Goal: Task Accomplishment & Management: Manage account settings

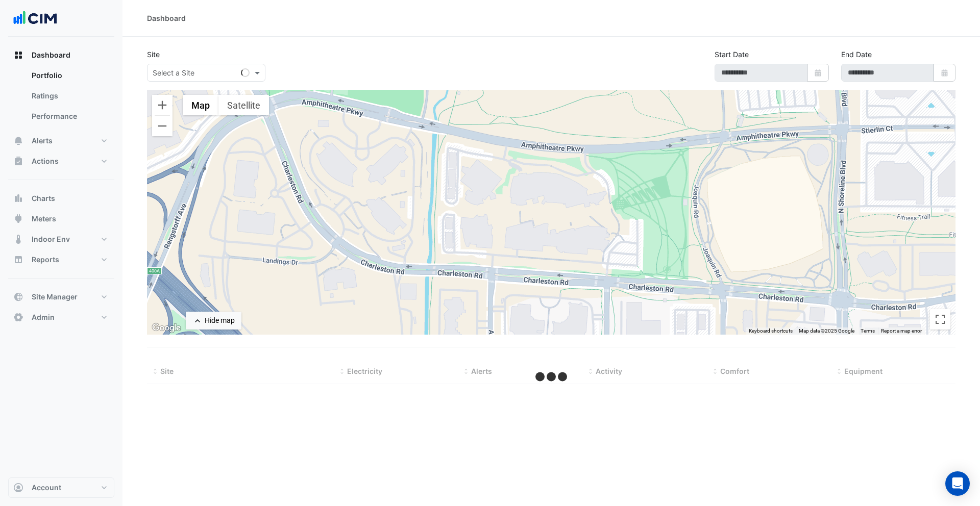
type input "**********"
select select "***"
type input "**********"
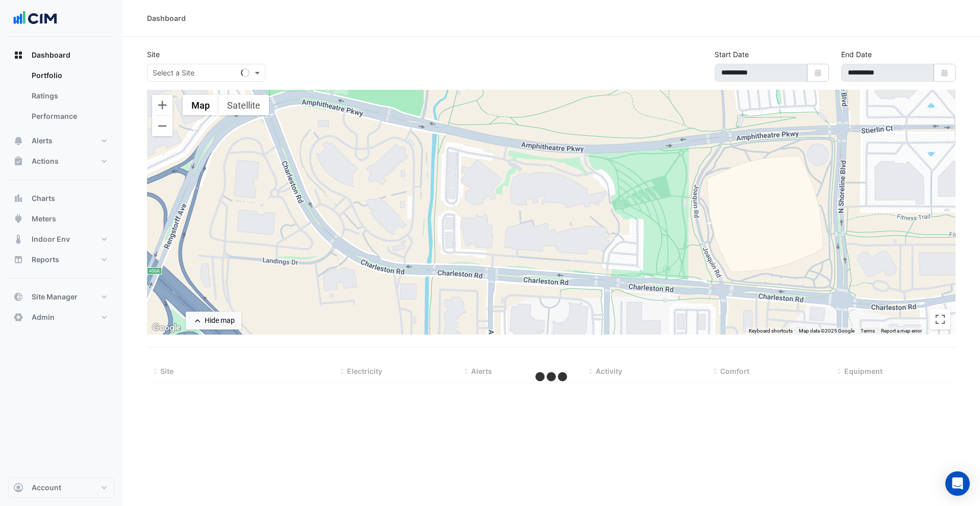
select select "***"
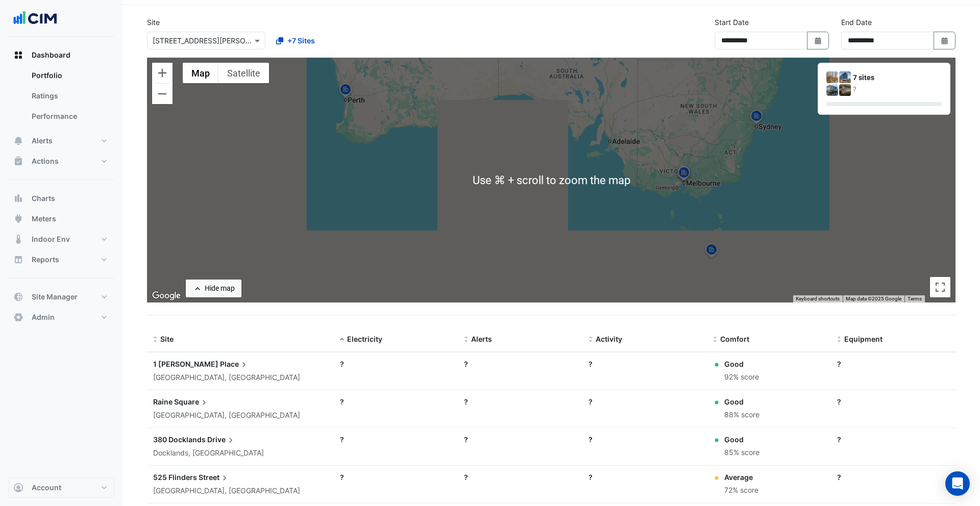
scroll to position [40, 0]
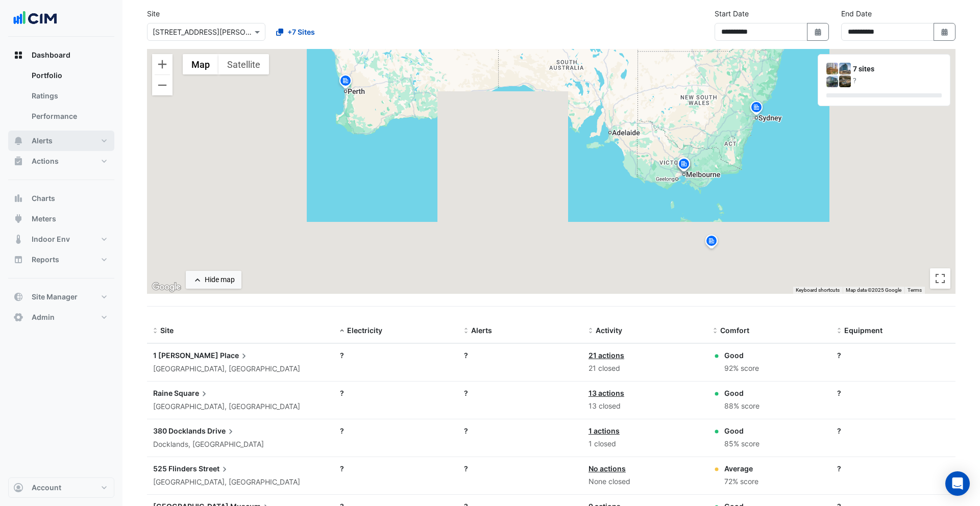
click at [61, 137] on button "Alerts" at bounding box center [61, 141] width 106 height 20
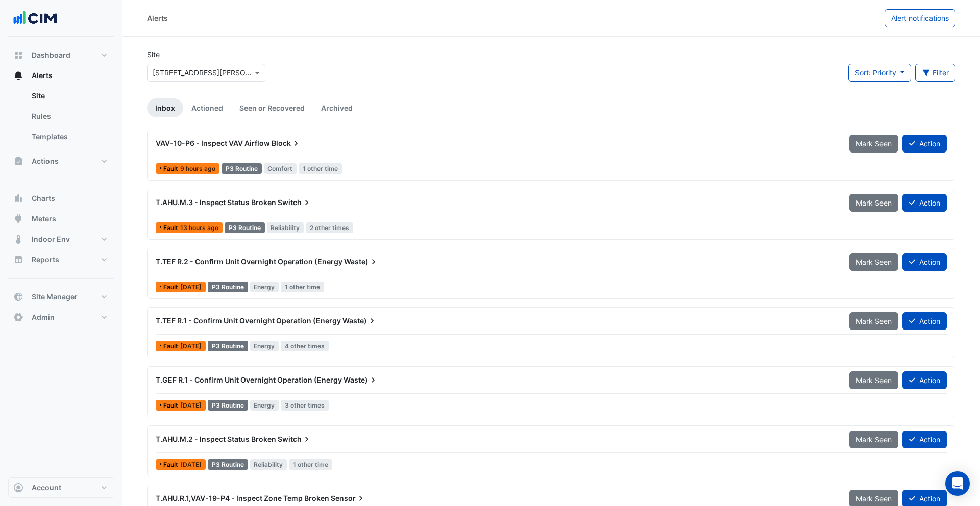
click at [294, 141] on icon at bounding box center [296, 143] width 10 height 10
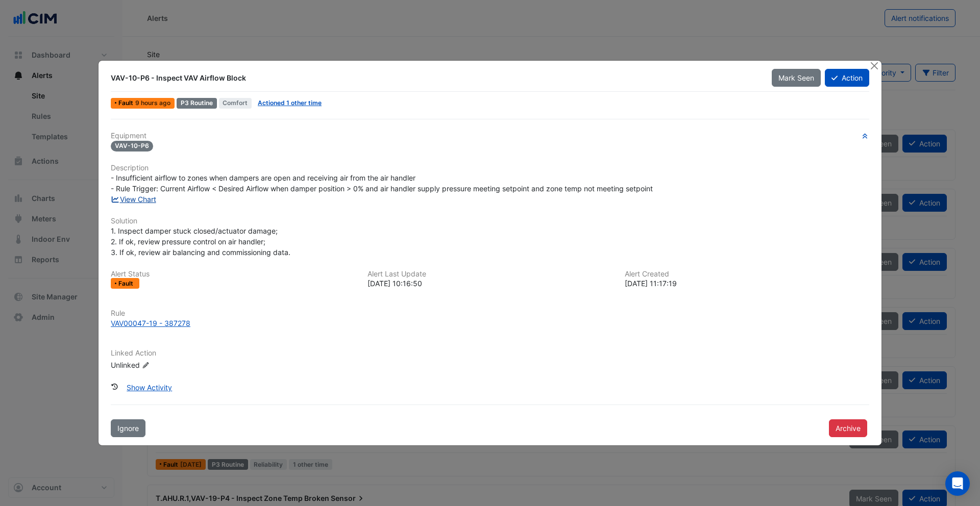
click at [151, 198] on link "View Chart" at bounding box center [133, 199] width 45 height 9
click at [871, 67] on button "Close" at bounding box center [874, 66] width 11 height 11
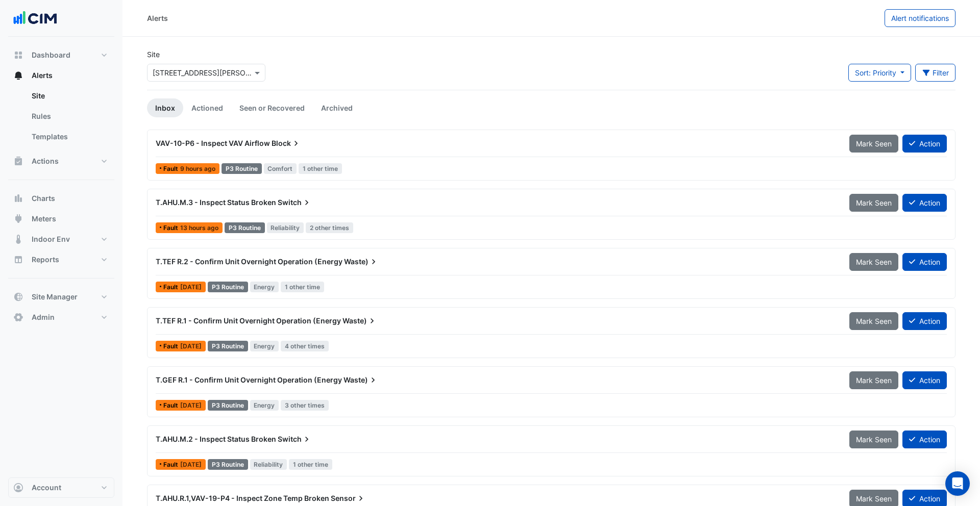
click at [318, 146] on div "VAV-10-P6 - Inspect VAV Airflow Block" at bounding box center [497, 143] width 682 height 10
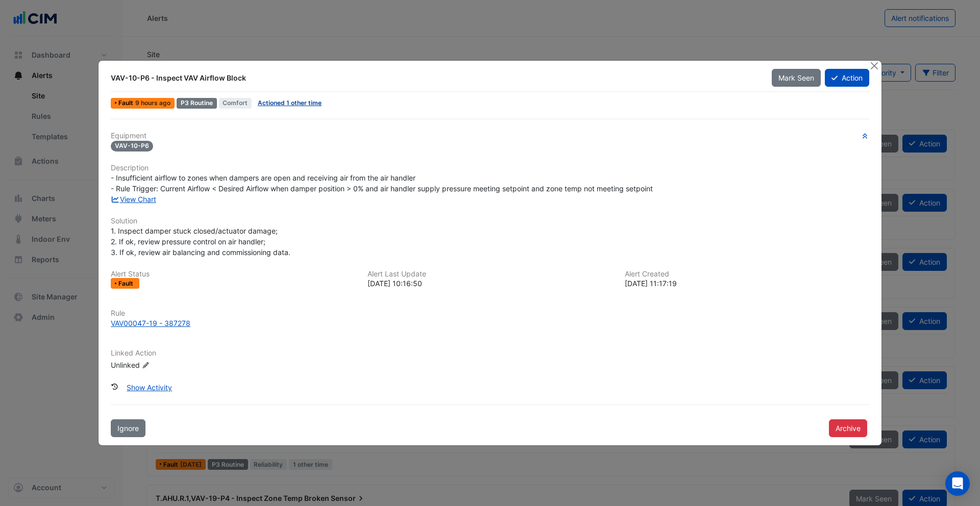
click at [304, 104] on link "Actioned 1 other time" at bounding box center [290, 103] width 64 height 8
click at [878, 67] on button "Close" at bounding box center [874, 66] width 11 height 11
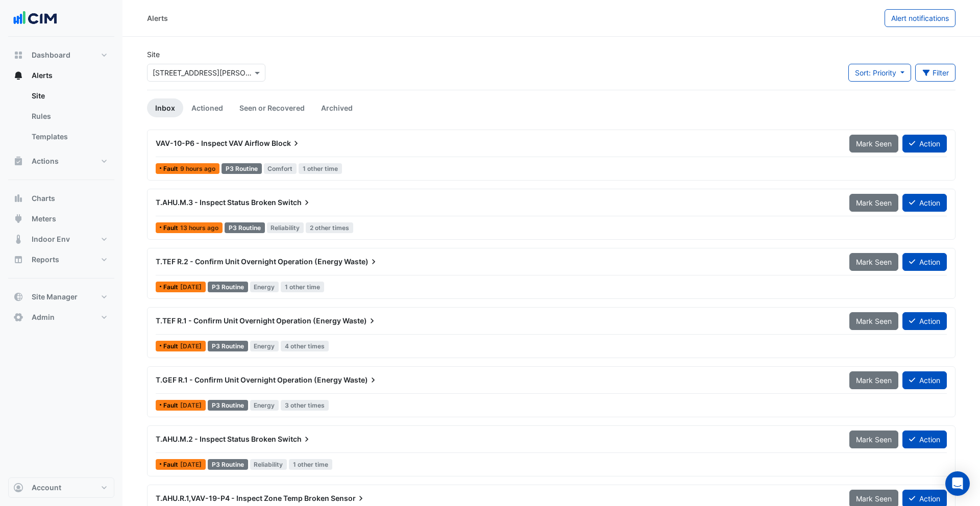
click at [431, 146] on div "VAV-10-P6 - Inspect VAV Airflow Block" at bounding box center [497, 143] width 682 height 10
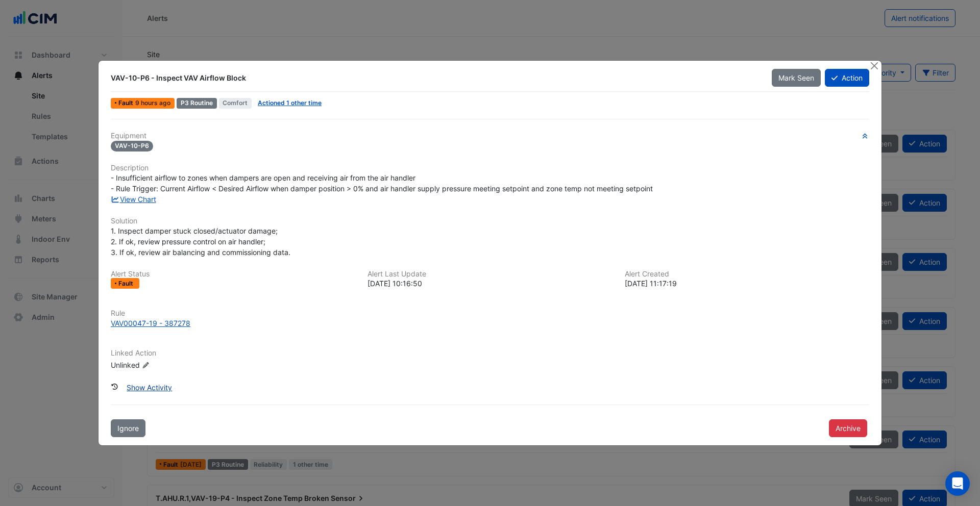
click at [150, 391] on button "Show Activity" at bounding box center [149, 388] width 59 height 18
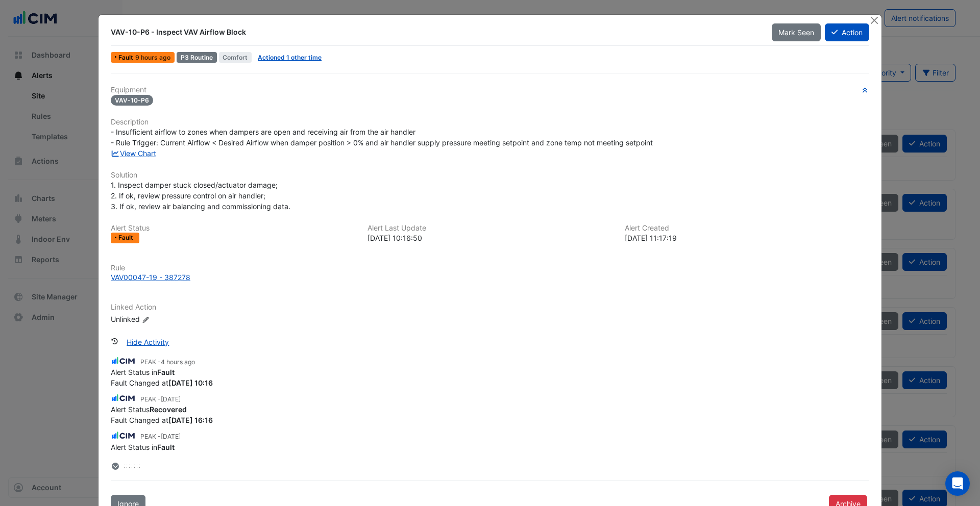
click at [116, 467] on icon at bounding box center [115, 466] width 7 height 7
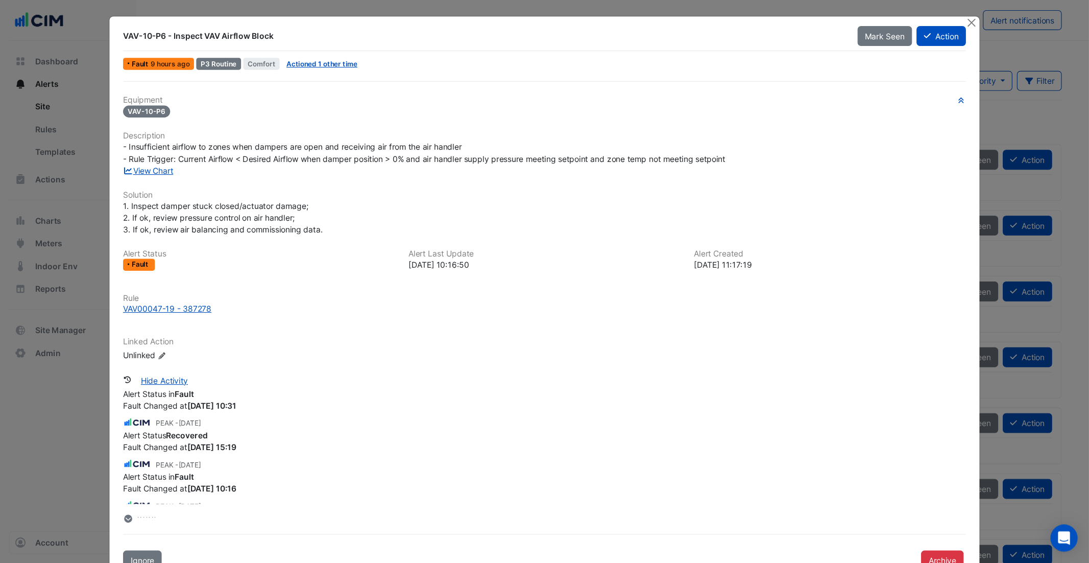
scroll to position [102, 0]
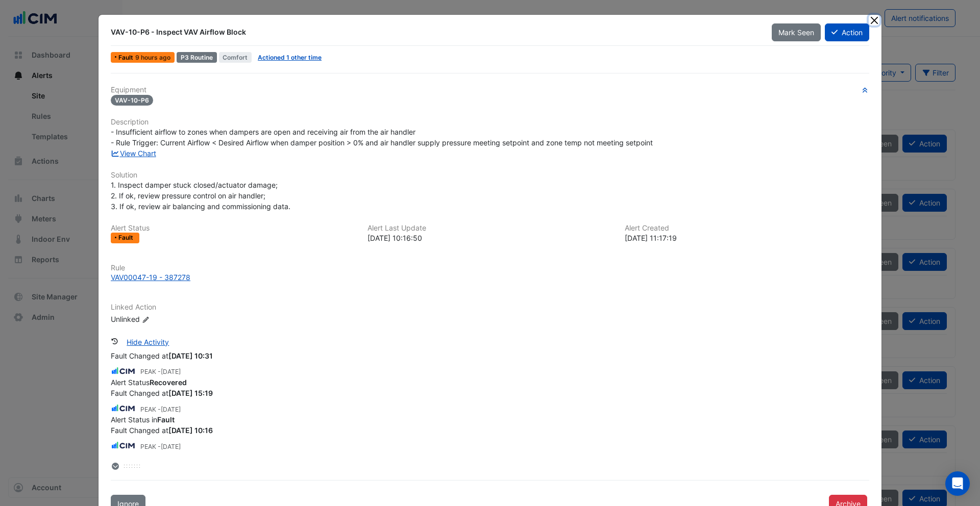
click at [877, 18] on button "Close" at bounding box center [874, 20] width 11 height 11
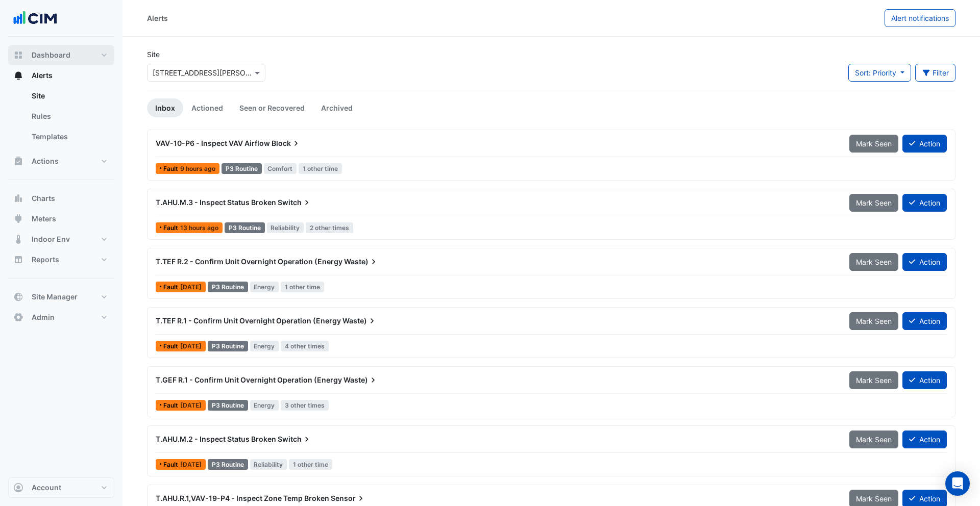
click at [71, 50] on button "Dashboard" at bounding box center [61, 55] width 106 height 20
select select "***"
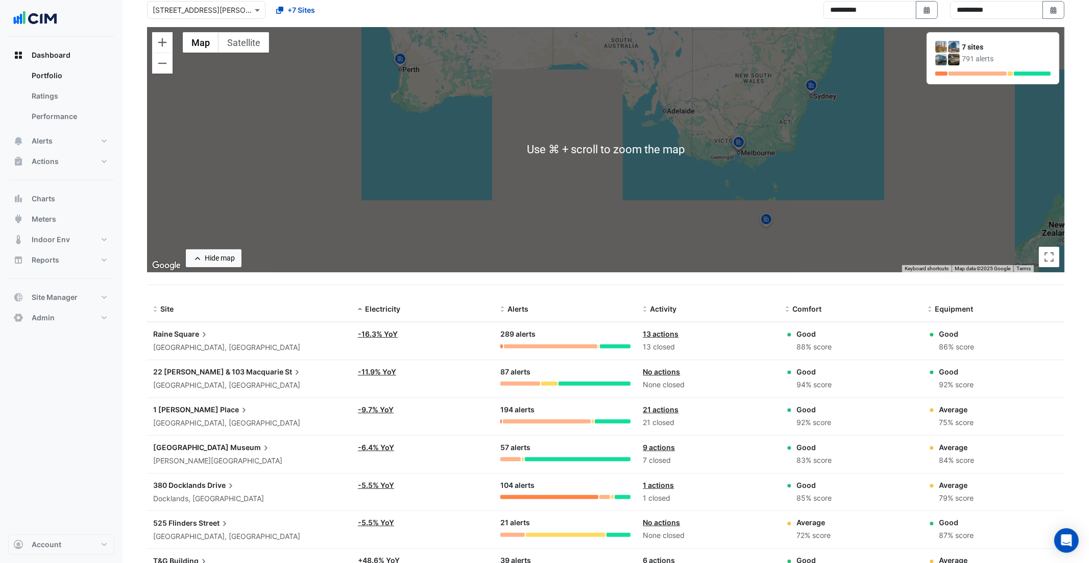
scroll to position [67, 0]
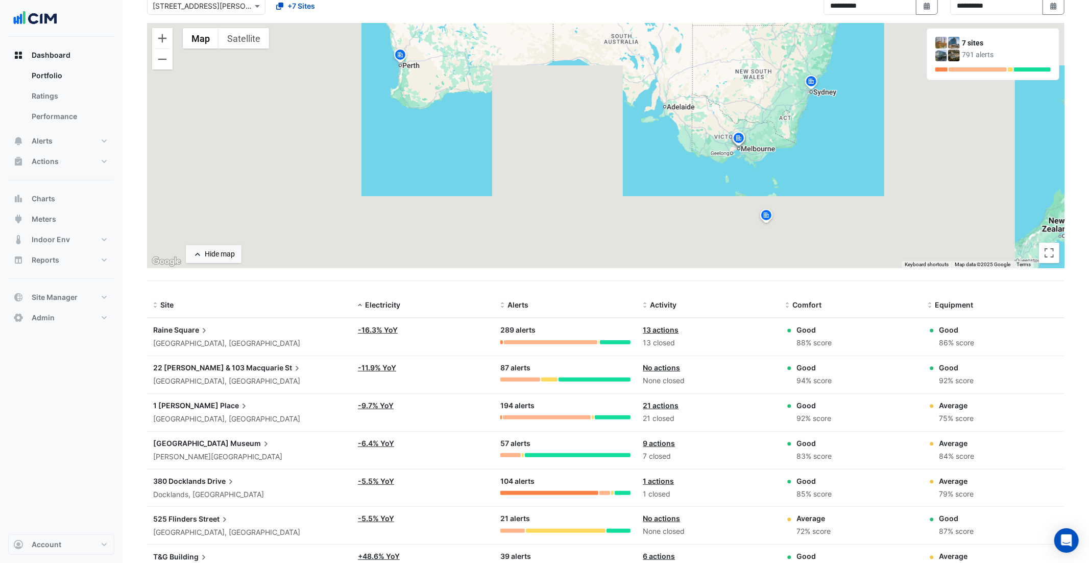
click at [836, 342] on div "Good 88% score" at bounding box center [851, 336] width 130 height 25
drag, startPoint x: 844, startPoint y: 343, endPoint x: 793, endPoint y: 344, distance: 50.5
click at [793, 344] on div "Good 88% score" at bounding box center [851, 336] width 130 height 25
drag, startPoint x: 967, startPoint y: 340, endPoint x: 980, endPoint y: 343, distance: 13.5
click at [967, 340] on div "86% score" at bounding box center [956, 343] width 35 height 12
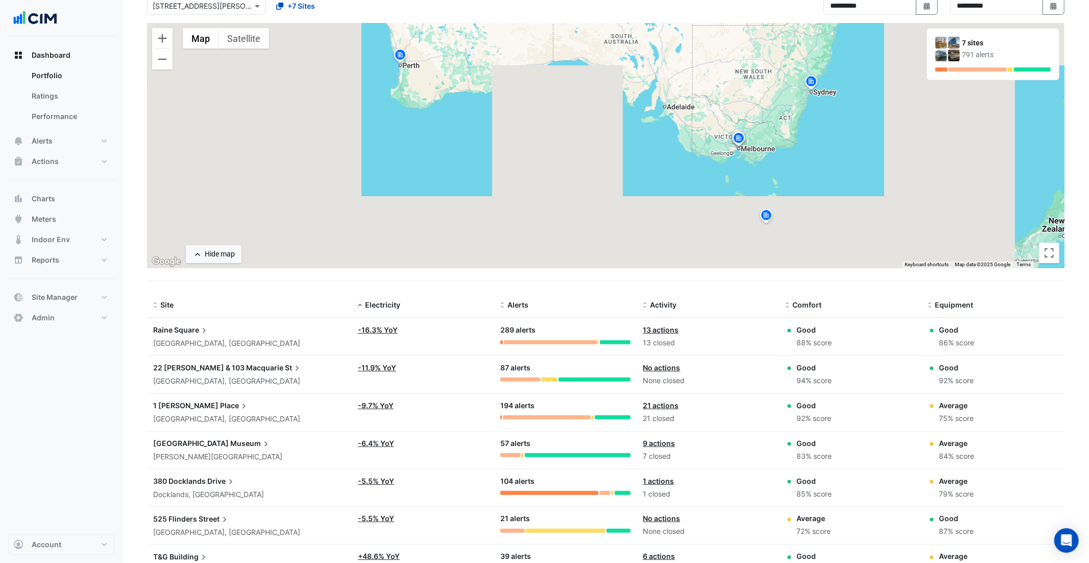
drag, startPoint x: 980, startPoint y: 342, endPoint x: 932, endPoint y: 342, distance: 48.0
click at [932, 342] on div "Good 86% score" at bounding box center [993, 336] width 130 height 25
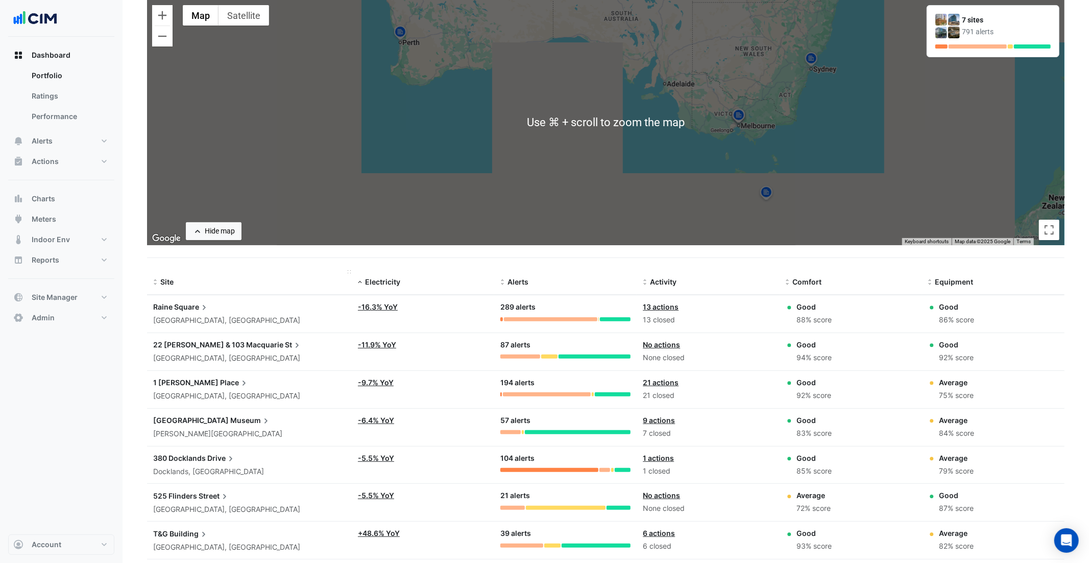
scroll to position [94, 0]
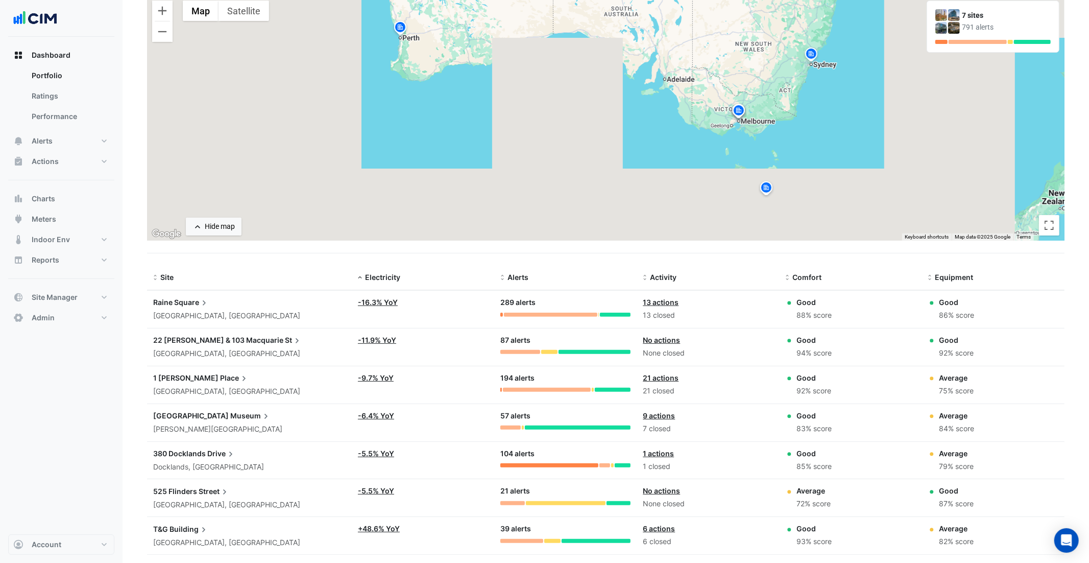
click at [220, 376] on span "Place" at bounding box center [234, 377] width 29 height 11
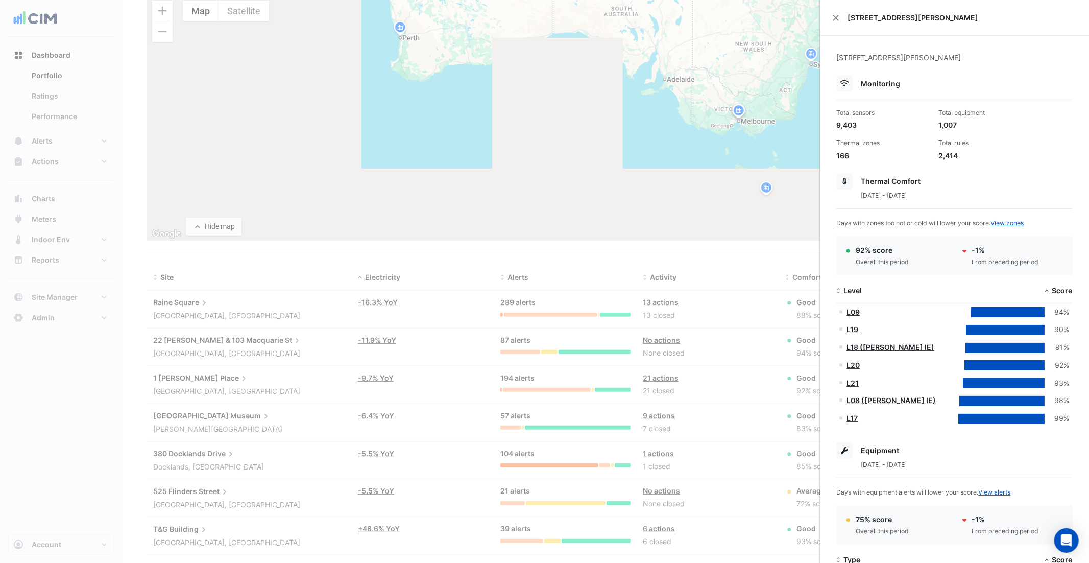
scroll to position [1, 0]
drag, startPoint x: 970, startPoint y: 122, endPoint x: 934, endPoint y: 122, distance: 36.3
click at [934, 122] on div "Total equipment 1,007" at bounding box center [985, 119] width 102 height 22
drag, startPoint x: 858, startPoint y: 123, endPoint x: 830, endPoint y: 122, distance: 28.1
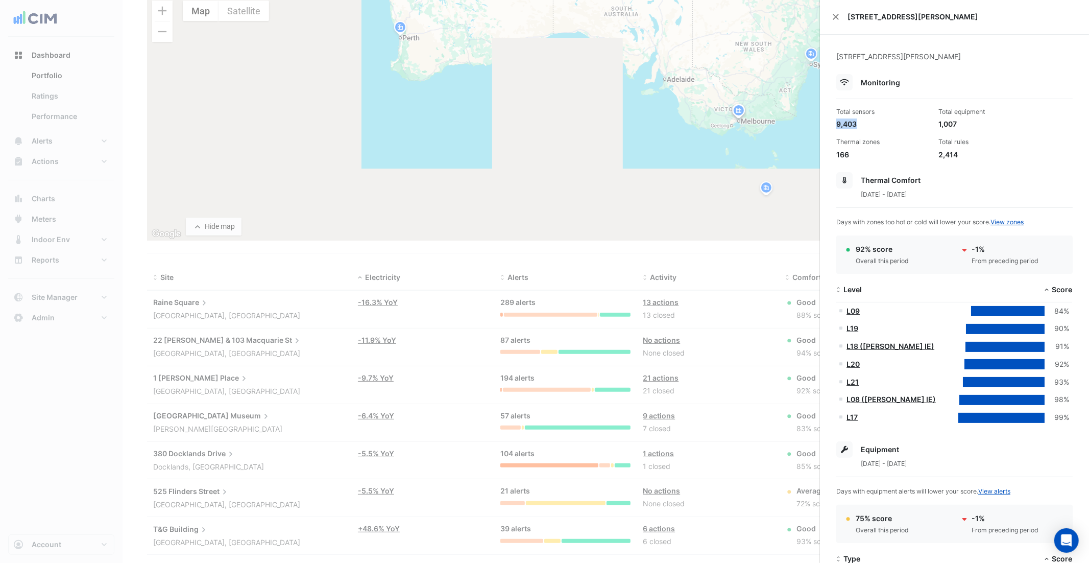
click at [830, 122] on div "1 Martin Place, Sydney, New South Wales Monitoring Total sensors 9,403 Total eq…" at bounding box center [954, 574] width 269 height 1079
click at [959, 159] on div "2,414" at bounding box center [985, 155] width 94 height 11
drag, startPoint x: 964, startPoint y: 157, endPoint x: 937, endPoint y: 147, distance: 29.2
click at [937, 147] on div "Total rules 2,414" at bounding box center [985, 149] width 102 height 22
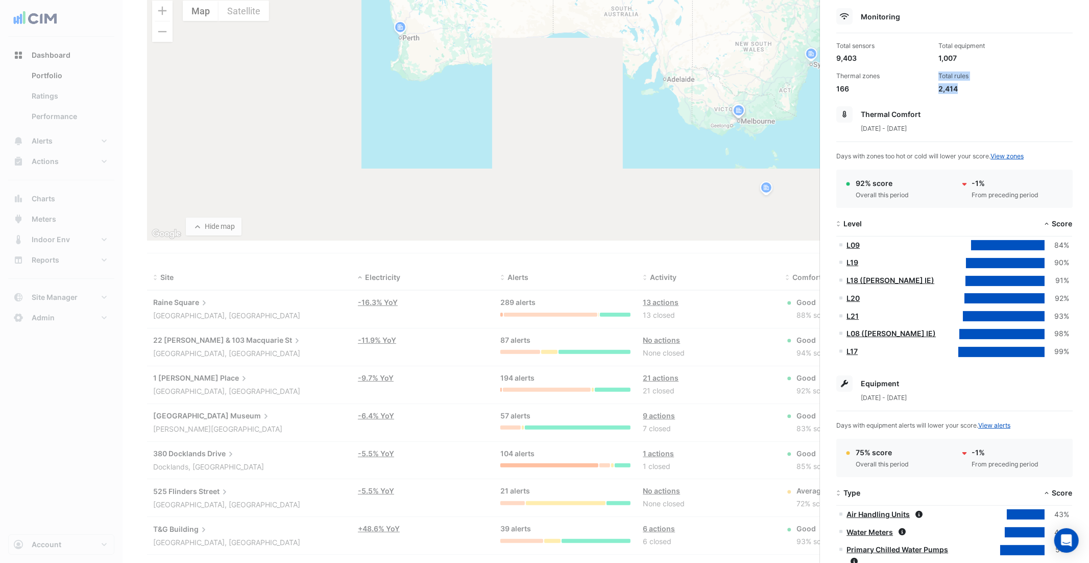
scroll to position [129, 0]
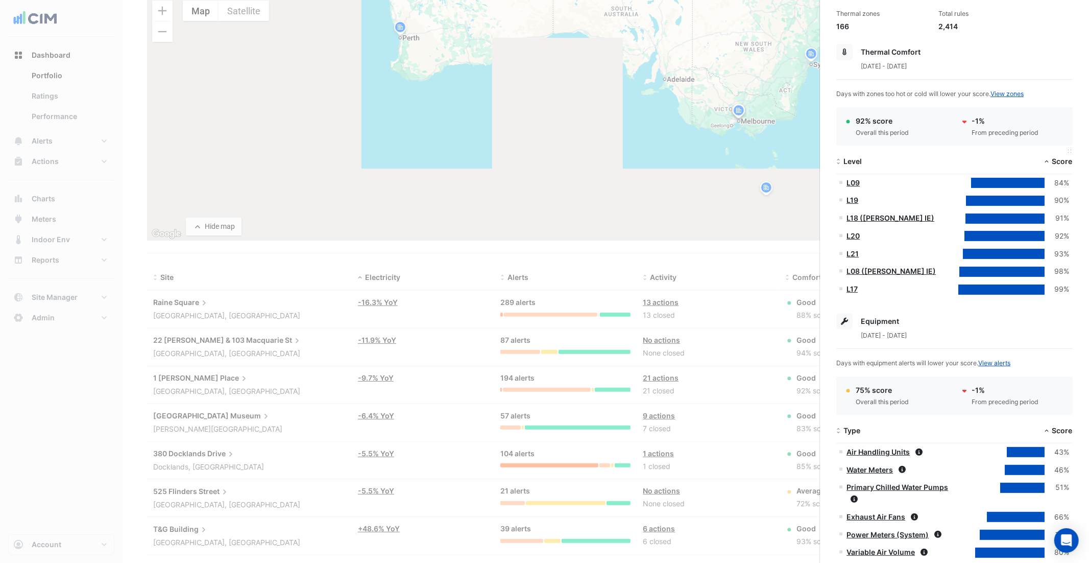
click at [980, 163] on span "Score" at bounding box center [1062, 161] width 20 height 9
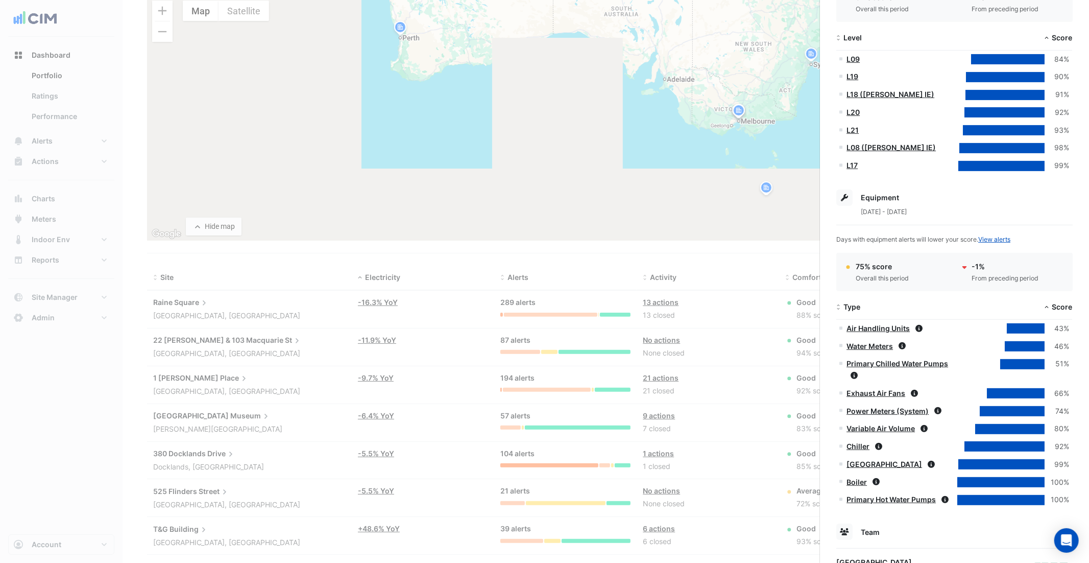
scroll to position [327, 0]
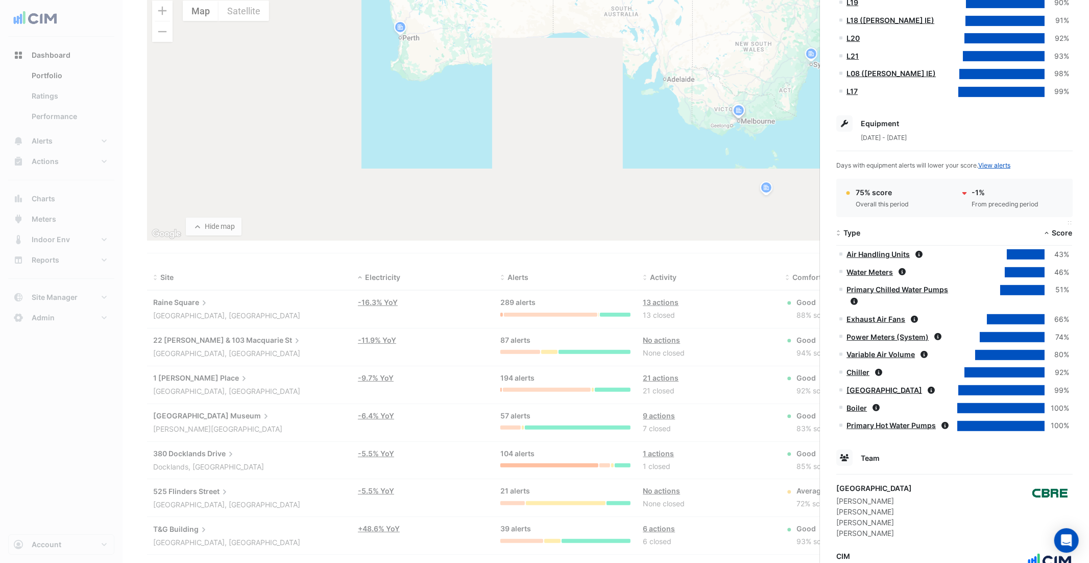
click at [980, 231] on span at bounding box center [1046, 233] width 7 height 8
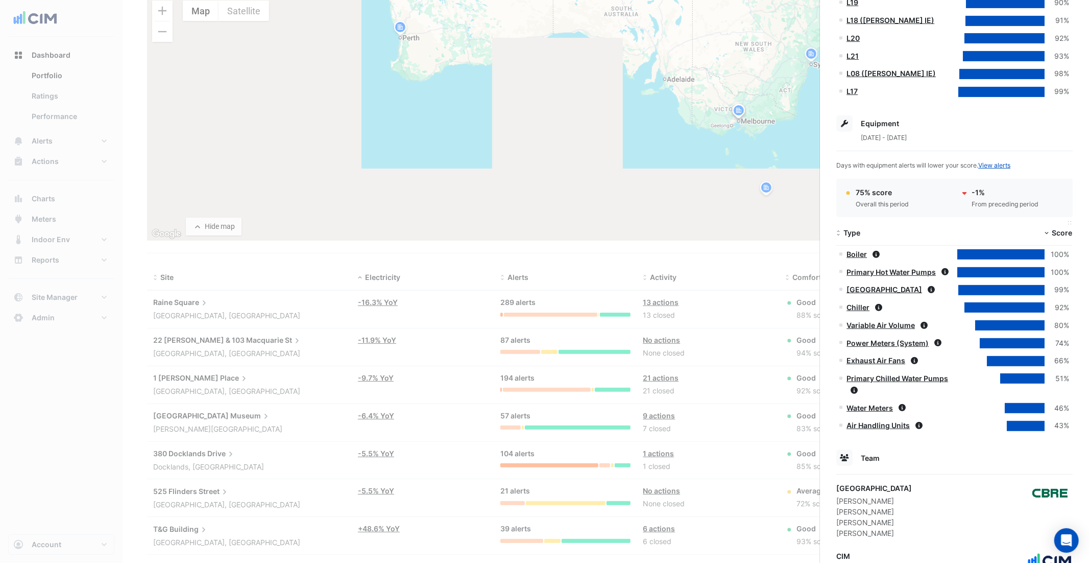
click at [980, 230] on span "Score" at bounding box center [1062, 232] width 20 height 9
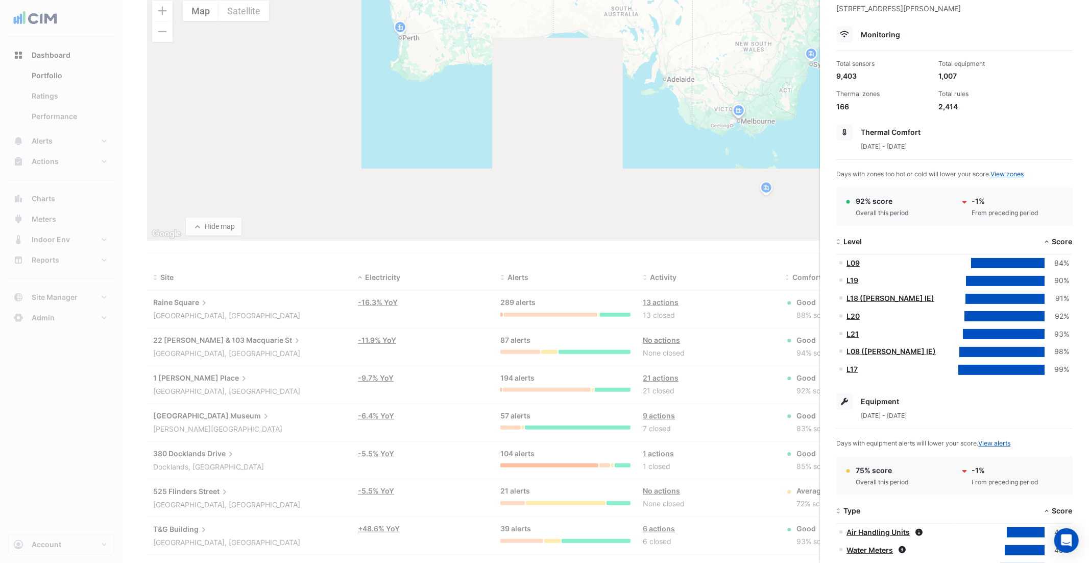
scroll to position [0, 0]
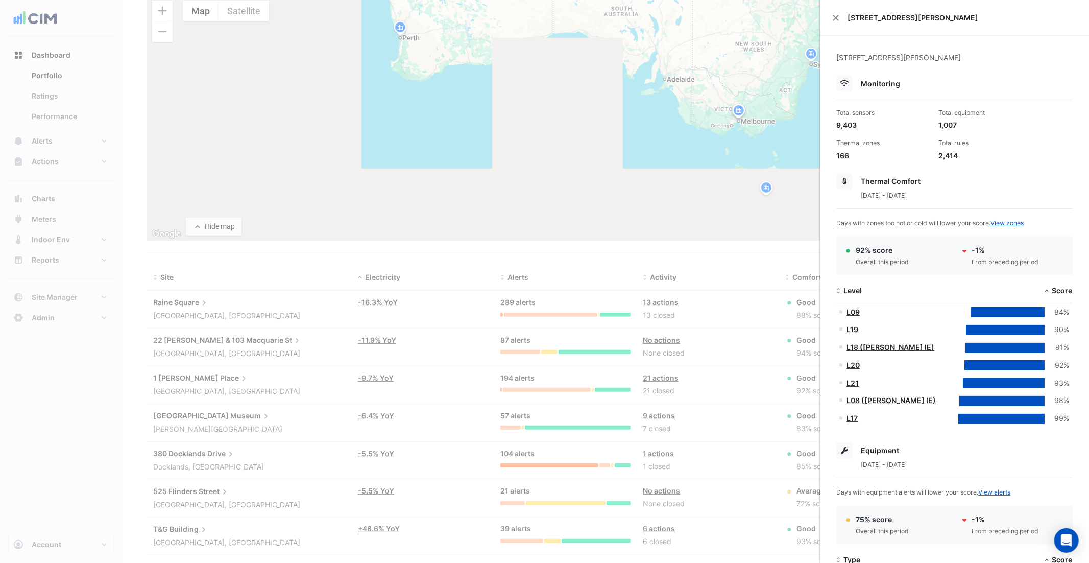
click at [832, 13] on div "[STREET_ADDRESS][PERSON_NAME]" at bounding box center [954, 18] width 269 height 36
click at [833, 15] on button "Close" at bounding box center [835, 17] width 7 height 7
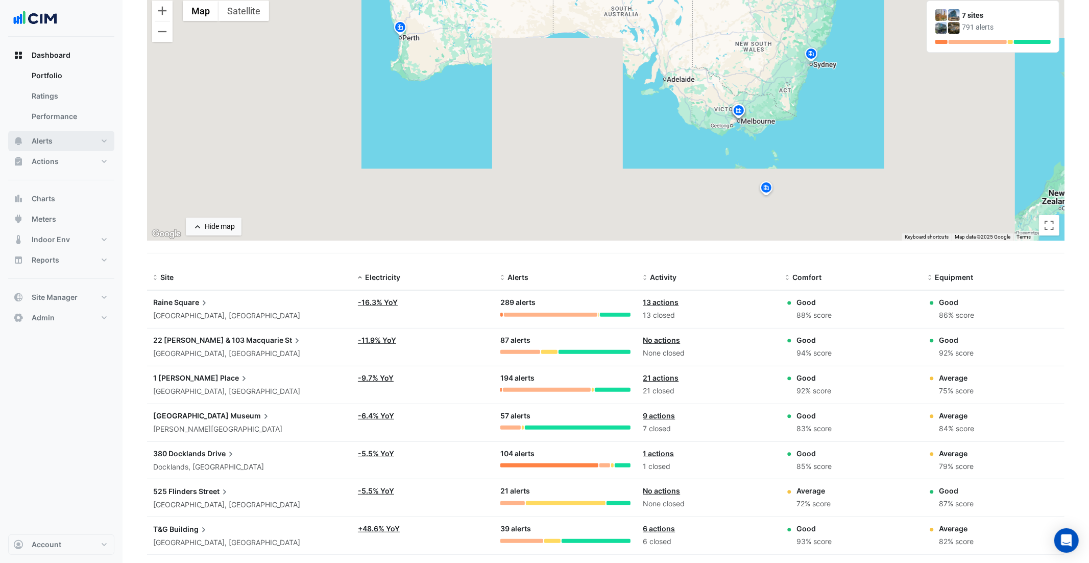
click at [60, 138] on button "Alerts" at bounding box center [61, 141] width 106 height 20
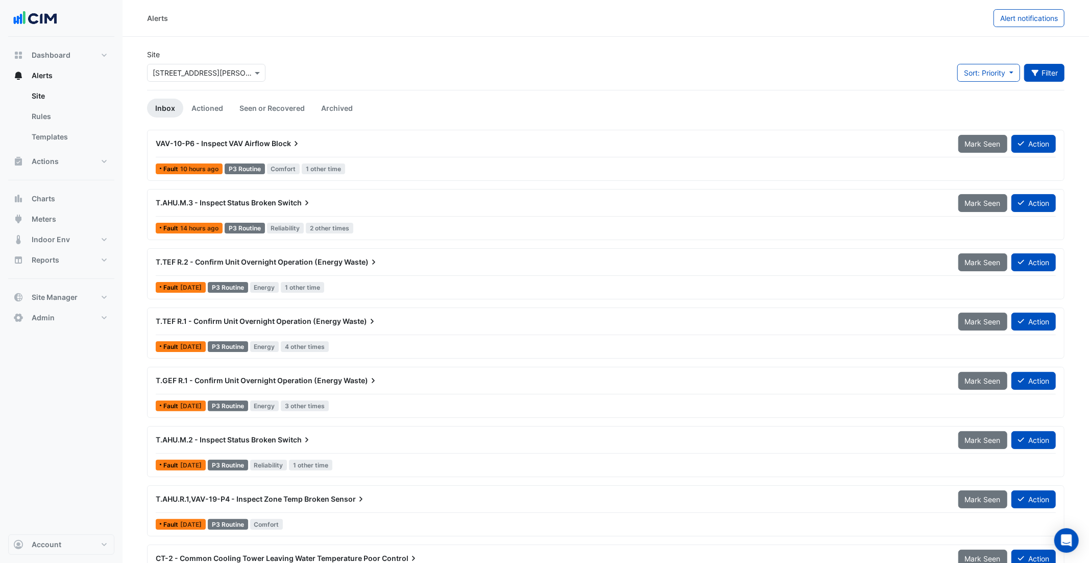
click at [980, 77] on button "Filter" at bounding box center [1044, 73] width 41 height 18
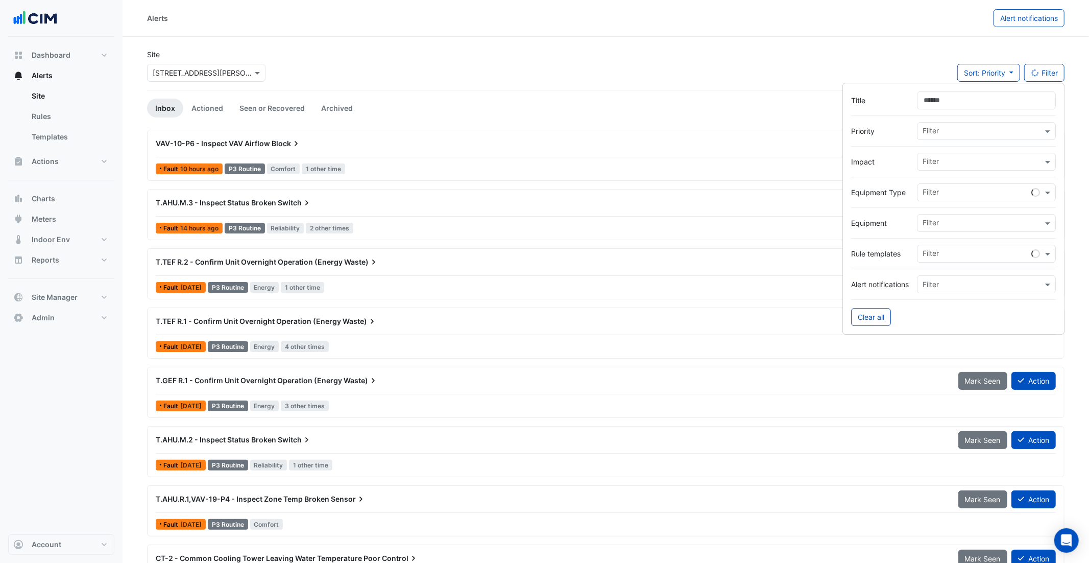
click at [939, 162] on input "text" at bounding box center [983, 162] width 120 height 11
click at [945, 133] on input "text" at bounding box center [983, 132] width 120 height 11
click at [406, 164] on div "Fault 10 hours ago P3 Routine Comfort 1 other time" at bounding box center [606, 168] width 902 height 15
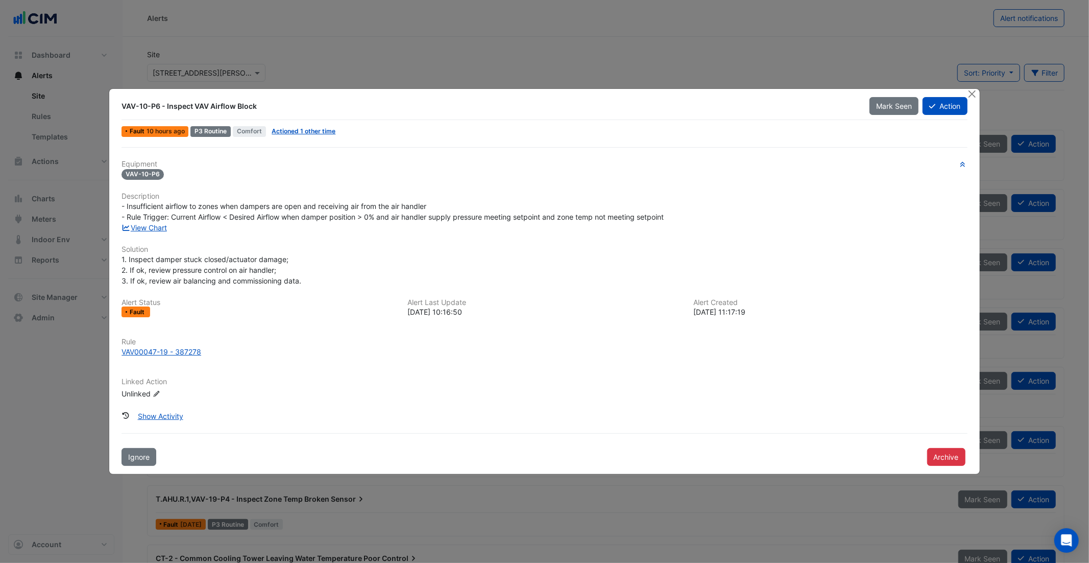
click at [131, 104] on div "VAV-10-P6 - Inspect VAV Airflow Block" at bounding box center [490, 106] width 736 height 10
drag, startPoint x: 256, startPoint y: 108, endPoint x: 128, endPoint y: 105, distance: 128.2
click at [128, 105] on div "VAV-10-P6 - Inspect VAV Airflow Block" at bounding box center [490, 106] width 736 height 10
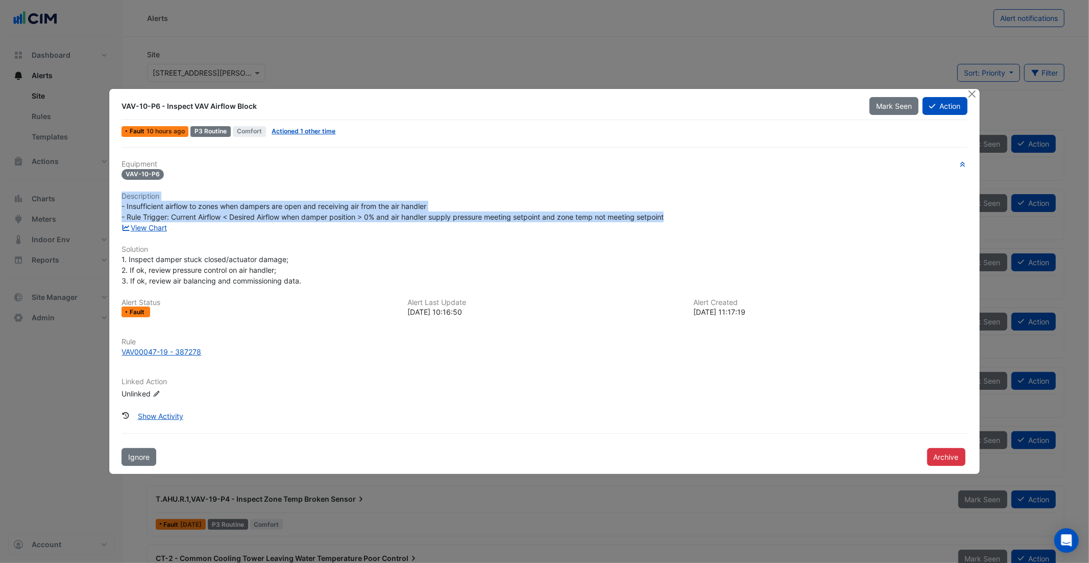
drag, startPoint x: 680, startPoint y: 216, endPoint x: 158, endPoint y: 213, distance: 522.3
click at [117, 196] on div "Equipment VAV-10-P6 Description - Insufficient airflow to zones when dampers ar…" at bounding box center [544, 306] width 854 height 319
click at [159, 225] on link "View Chart" at bounding box center [144, 227] width 45 height 9
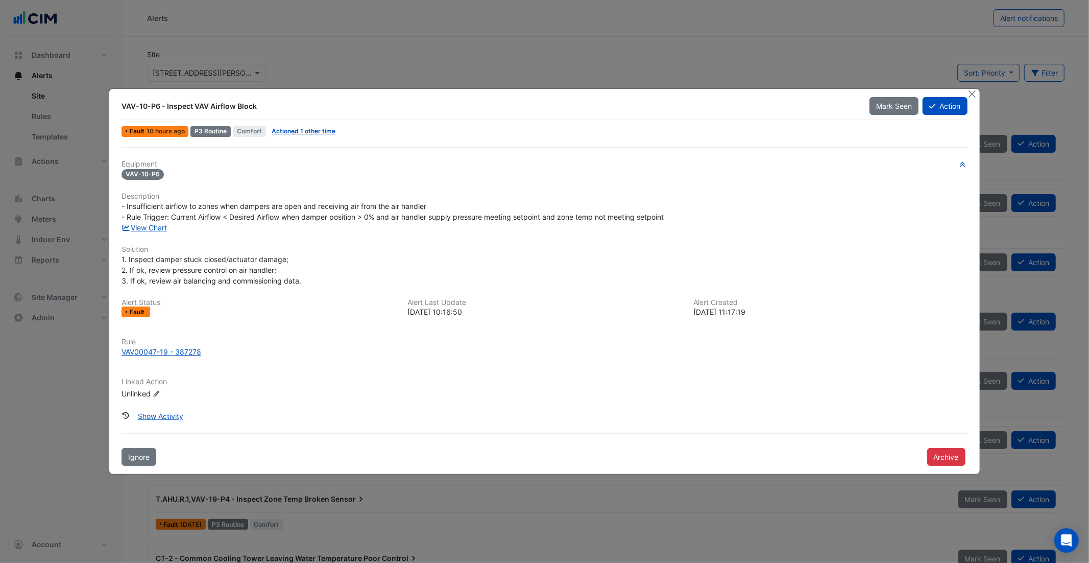
click at [317, 282] on div "1. Inspect damper stuck closed/actuator damage; 2. If ok, review pressure contr…" at bounding box center [544, 270] width 845 height 32
drag, startPoint x: 282, startPoint y: 280, endPoint x: 116, endPoint y: 250, distance: 168.7
click at [116, 250] on div "VAV-10-P6 - Inspect VAV Airflow Block Mark Seen Action Fault 10 hours ago P3 Ro…" at bounding box center [544, 281] width 870 height 385
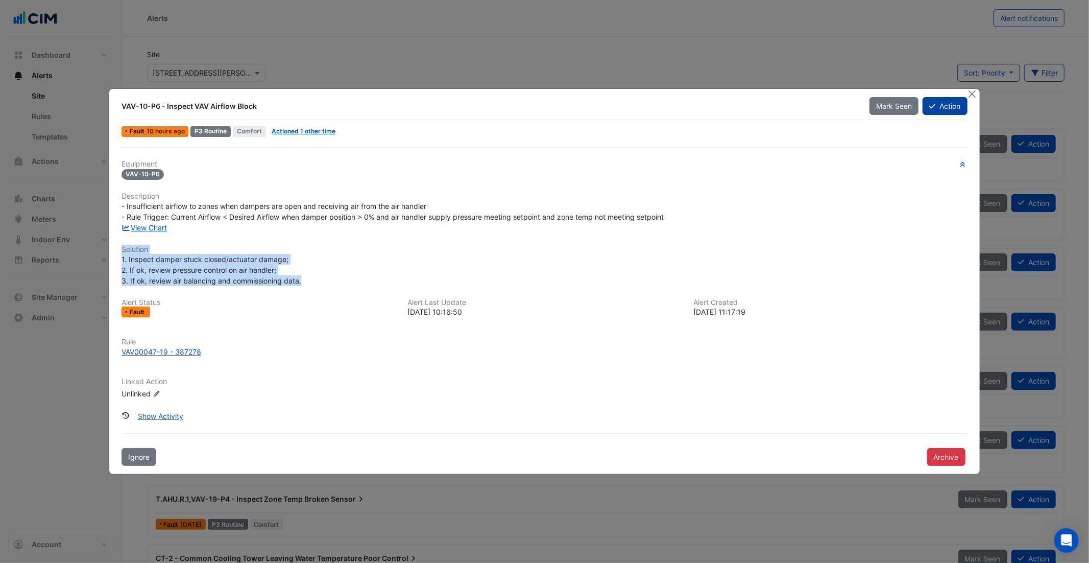
click at [943, 110] on button "Action" at bounding box center [945, 106] width 44 height 18
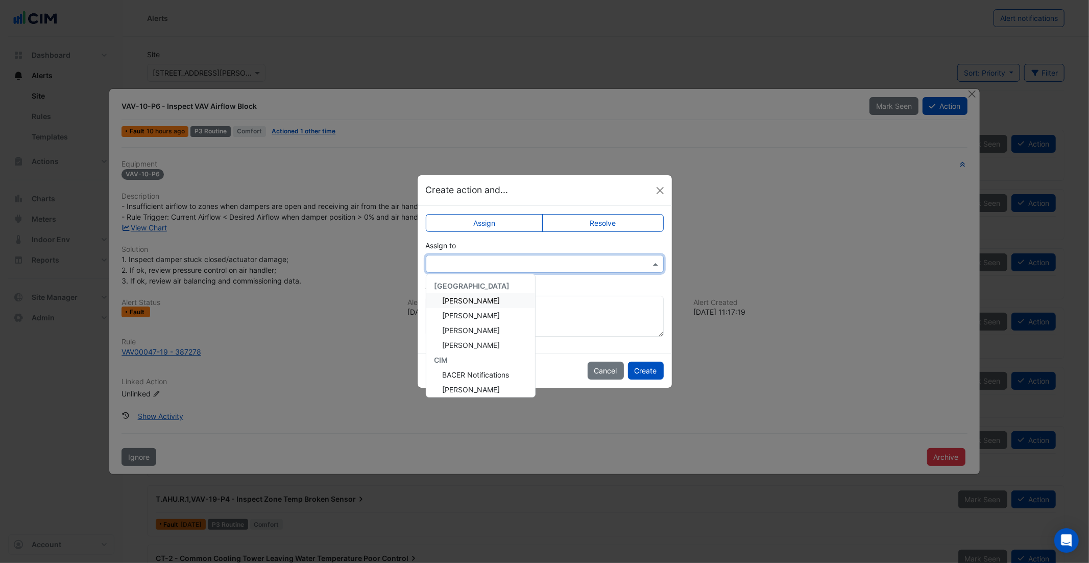
click at [502, 261] on input "text" at bounding box center [534, 264] width 206 height 11
click at [476, 339] on span "[PERSON_NAME]" at bounding box center [472, 343] width 58 height 9
type input "*"
click at [548, 316] on textarea "Add comment (optional)" at bounding box center [545, 316] width 238 height 41
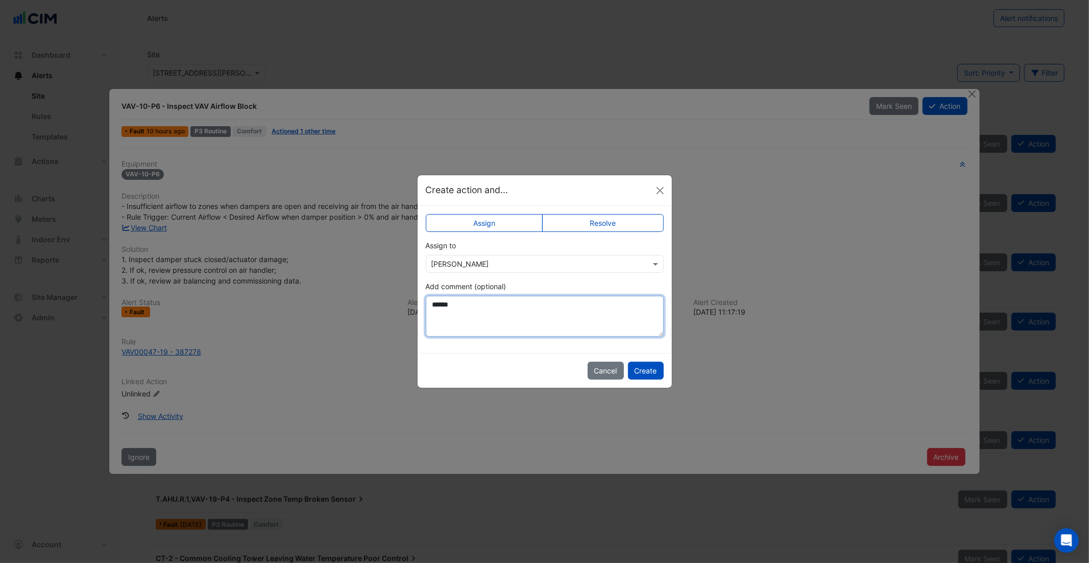
type textarea "******"
click at [662, 188] on button "Close" at bounding box center [660, 190] width 15 height 15
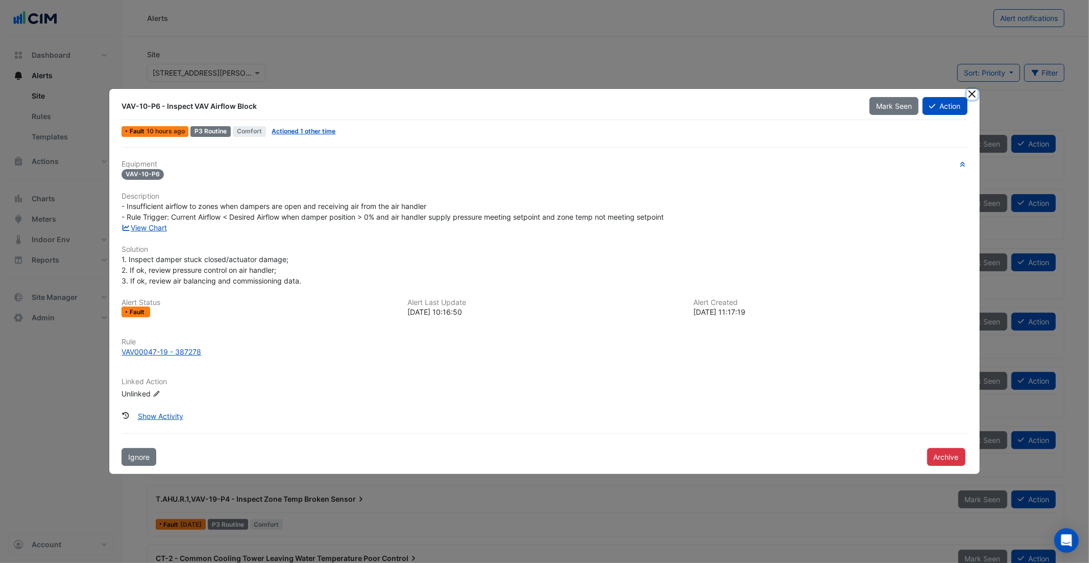
click at [970, 96] on button "Close" at bounding box center [972, 94] width 11 height 11
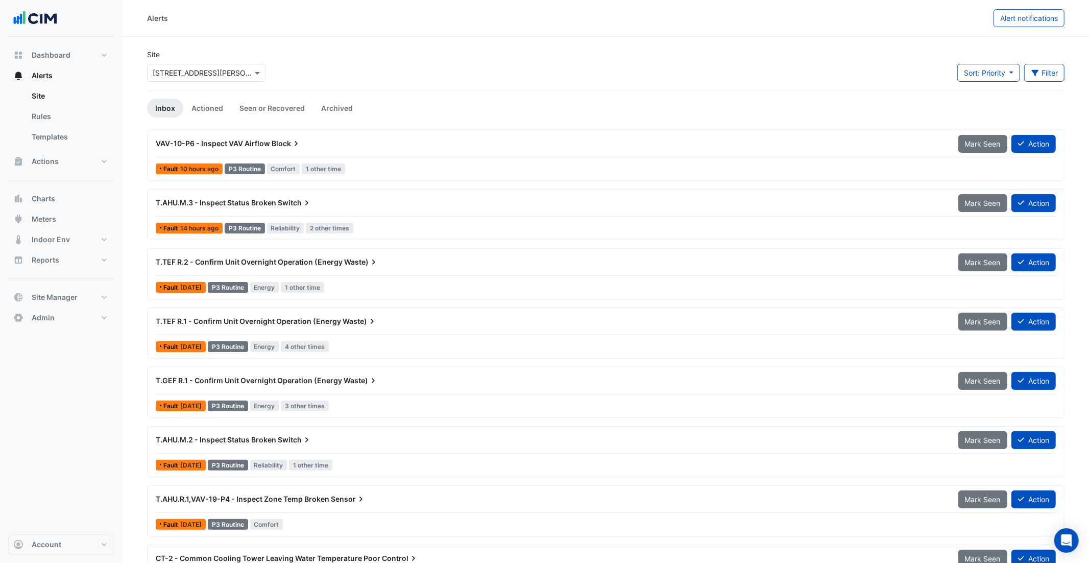
click at [422, 150] on div "VAV-10-P6 - Inspect VAV Airflow Block" at bounding box center [551, 143] width 803 height 18
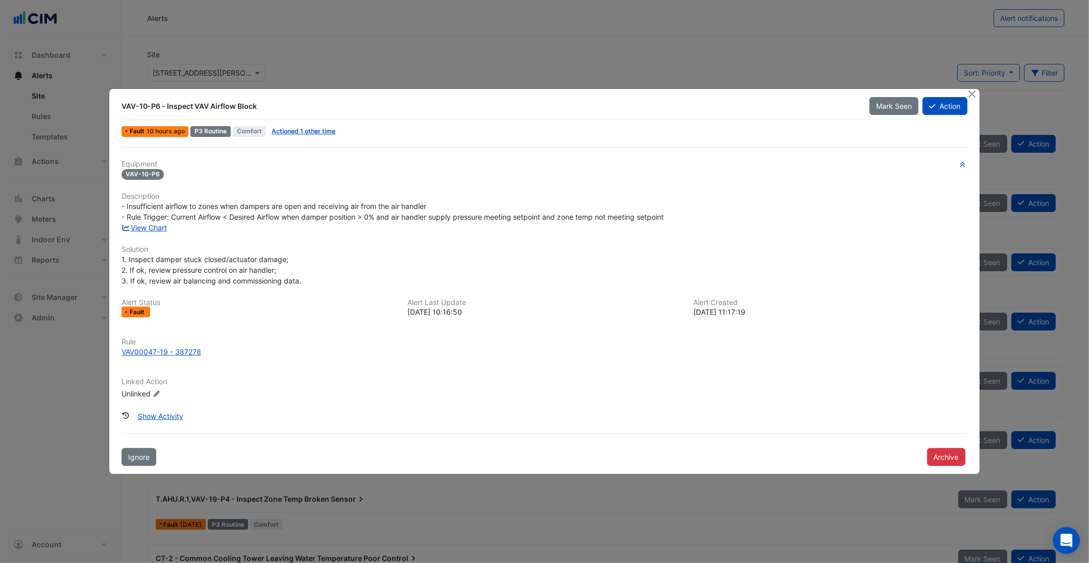
click at [980, 506] on icon "Open Intercom Messenger" at bounding box center [1066, 540] width 13 height 13
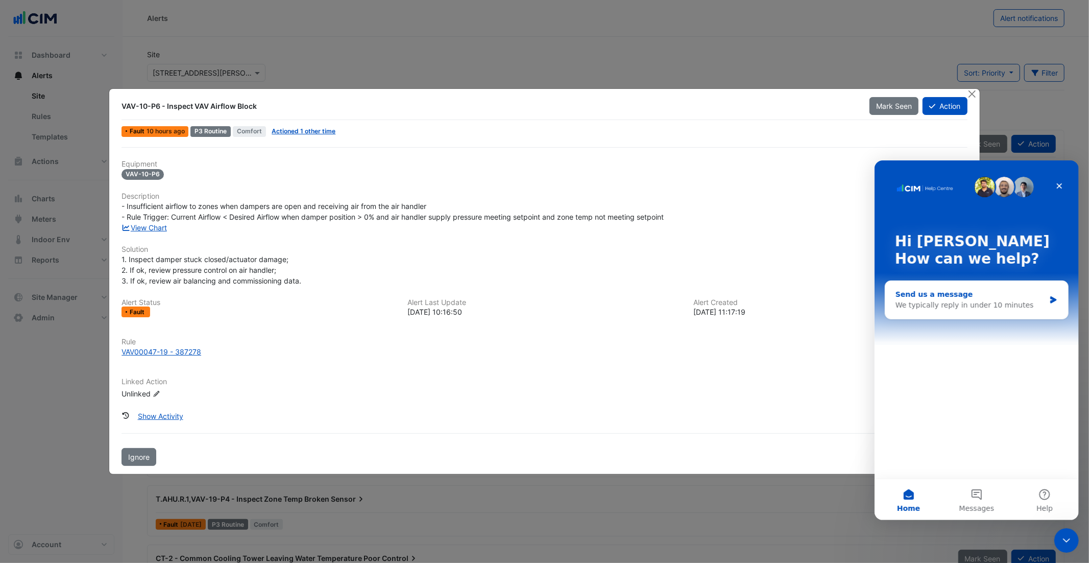
click at [976, 301] on div "We typically reply in under 10 minutes" at bounding box center [970, 304] width 150 height 11
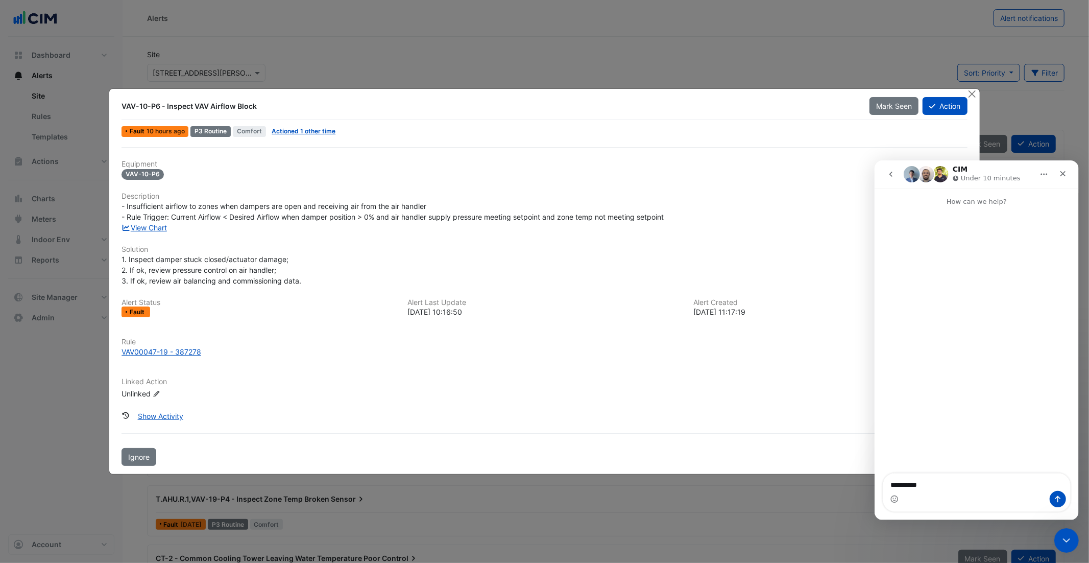
type textarea "*********"
click at [968, 103] on div "Mark Seen Action" at bounding box center [918, 106] width 110 height 18
click at [970, 86] on ngb-modal-window "VAV-10-P6 - Inspect VAV Airflow Block Mark Seen Action Fault 10 hours ago P3 Ro…" at bounding box center [544, 281] width 1089 height 563
click at [971, 91] on button "Close" at bounding box center [972, 94] width 11 height 11
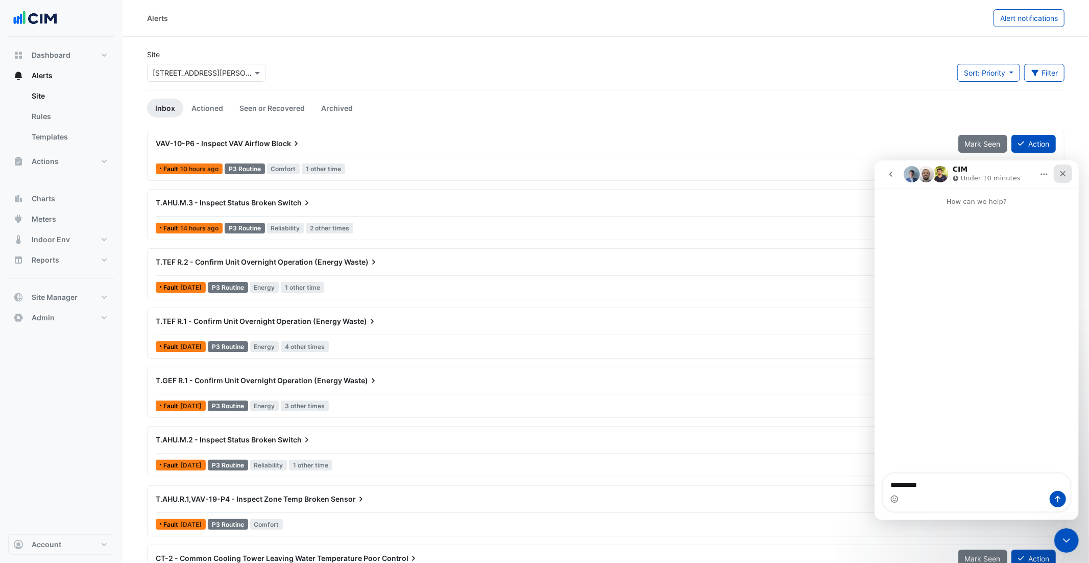
click at [980, 174] on icon "Close" at bounding box center [1062, 173] width 8 height 8
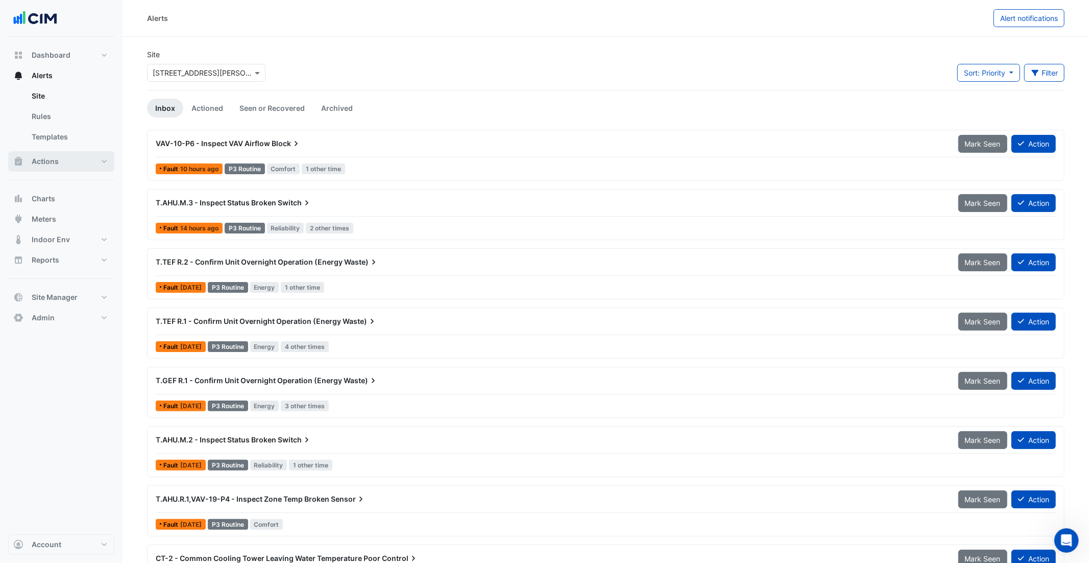
click at [59, 164] on button "Actions" at bounding box center [61, 161] width 106 height 20
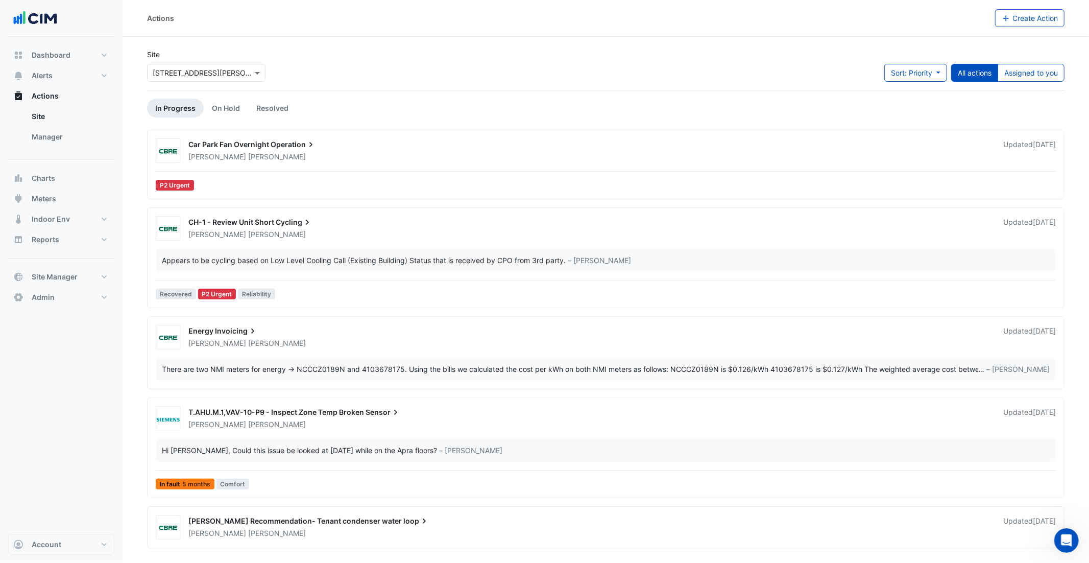
drag, startPoint x: 69, startPoint y: 141, endPoint x: 122, endPoint y: 148, distance: 53.0
click at [70, 140] on link "Manager" at bounding box center [68, 137] width 91 height 20
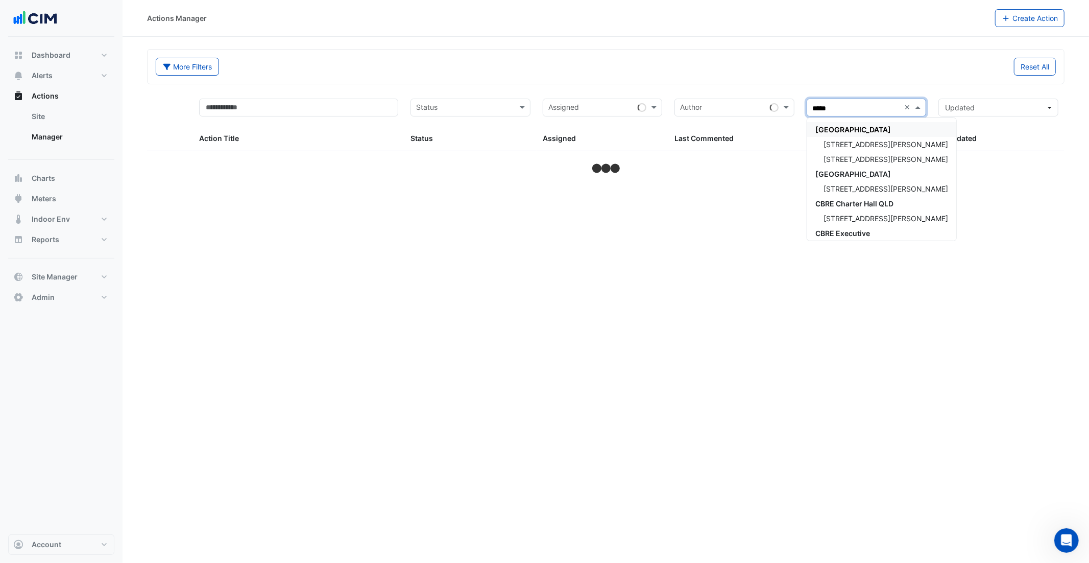
type input "******"
select select "***"
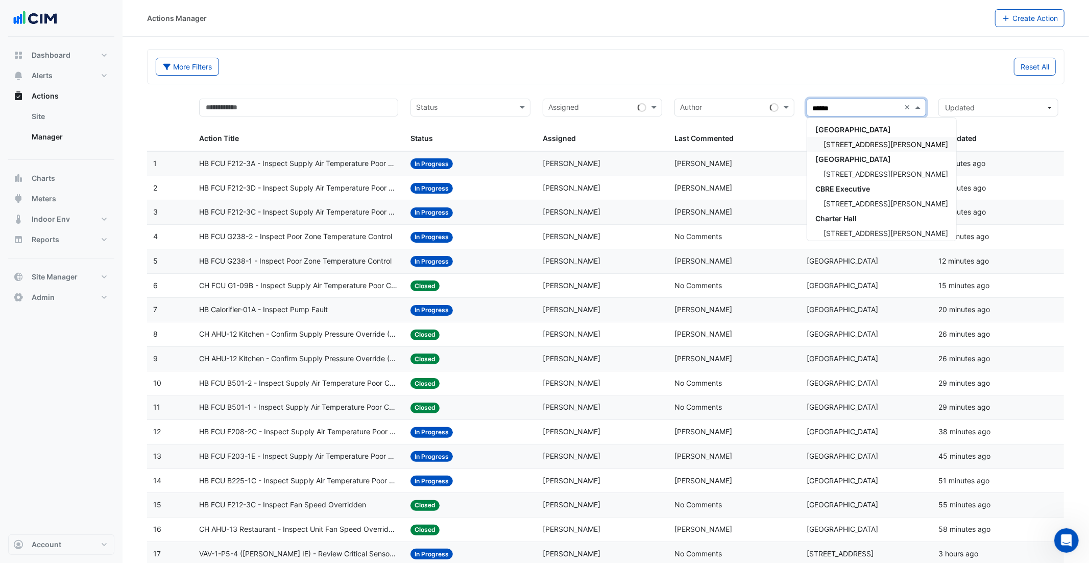
click at [848, 144] on span "[STREET_ADDRESS][PERSON_NAME]" at bounding box center [886, 144] width 125 height 9
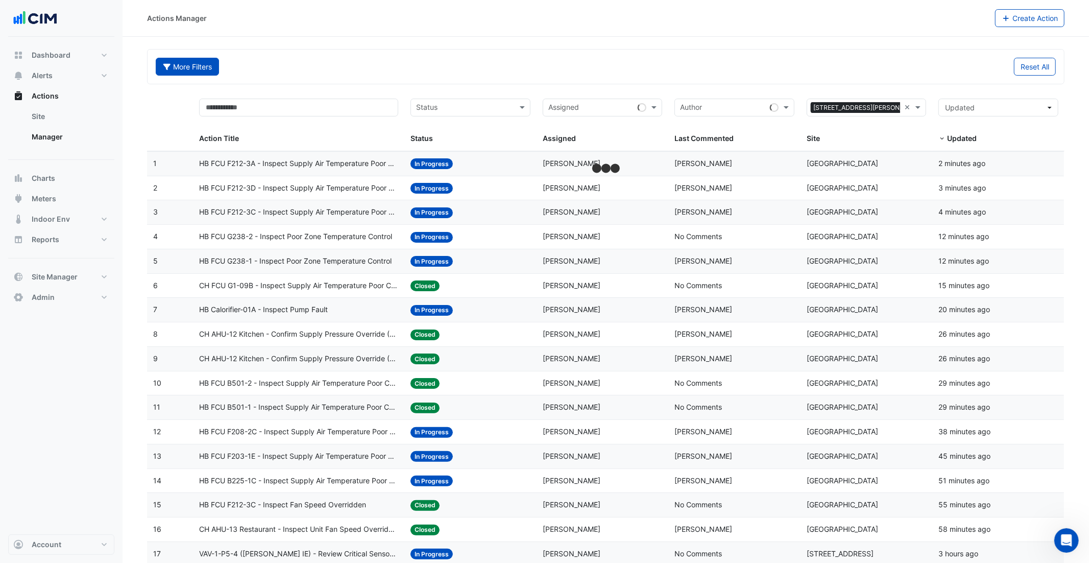
click at [194, 67] on button "More Filters" at bounding box center [187, 67] width 63 height 18
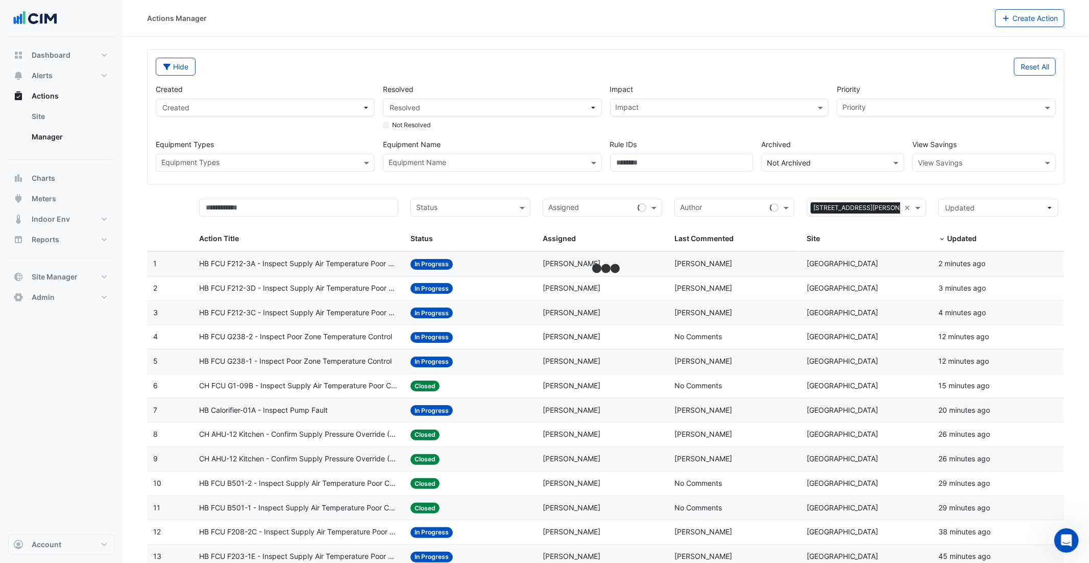
click at [693, 108] on input "text" at bounding box center [714, 108] width 196 height 11
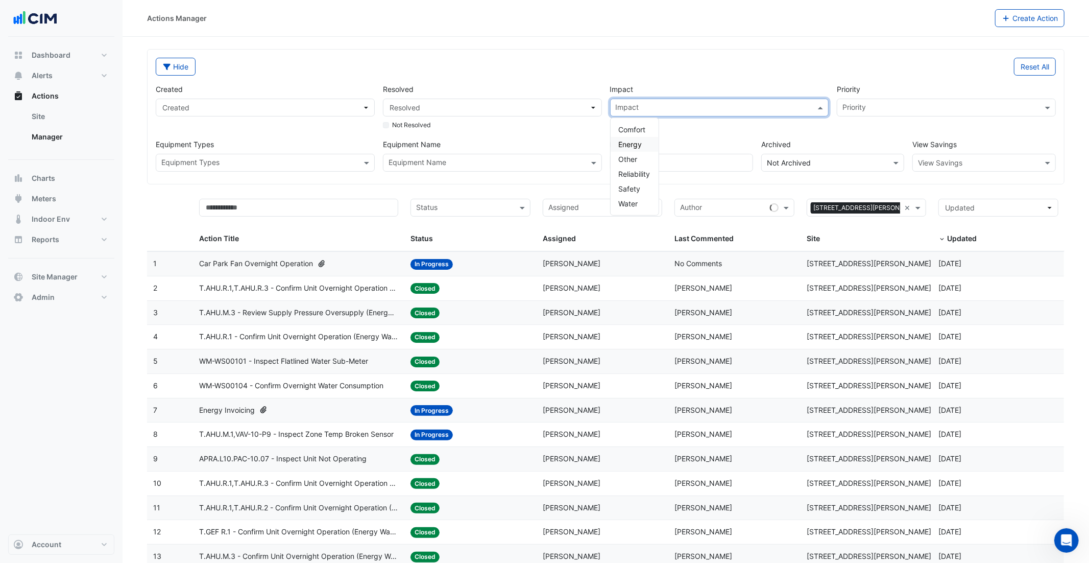
click at [619, 146] on span "Energy" at bounding box center [630, 144] width 23 height 9
click at [483, 207] on input "text" at bounding box center [464, 209] width 97 height 12
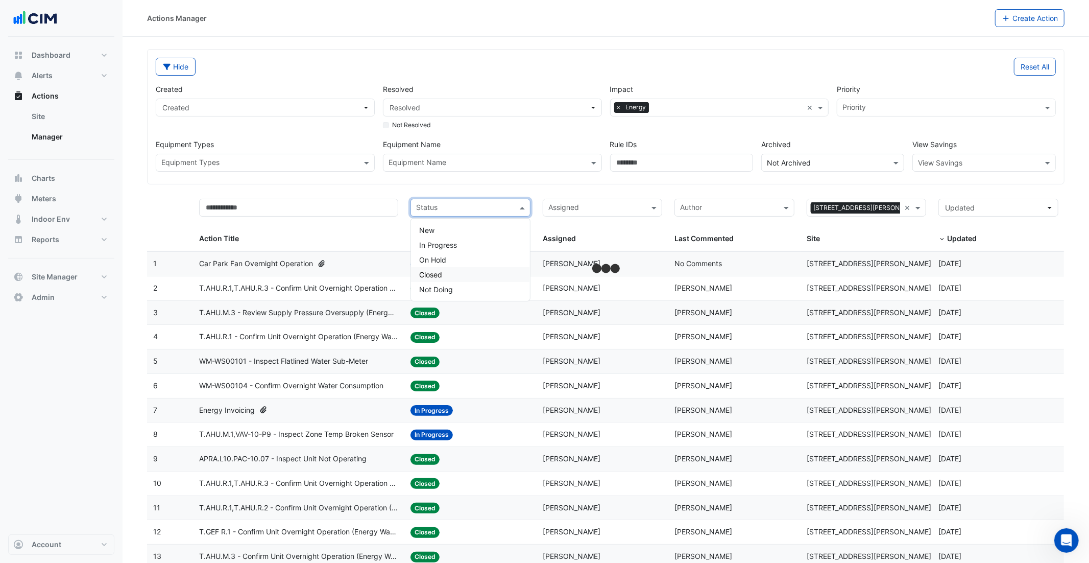
click at [451, 269] on div "Closed" at bounding box center [470, 274] width 119 height 15
click at [483, 214] on input "text" at bounding box center [474, 209] width 60 height 12
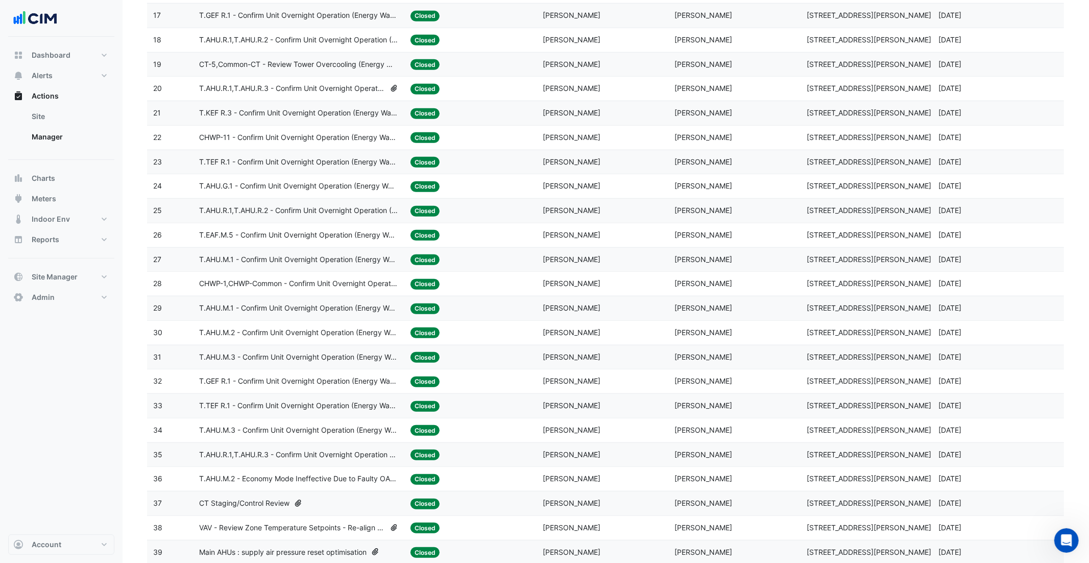
scroll to position [639, 0]
click at [330, 484] on span "T.AHU.M.2 - Economy Mode Ineffective Due to Faulty OAD Causing Chilled Water Va…" at bounding box center [298, 478] width 199 height 12
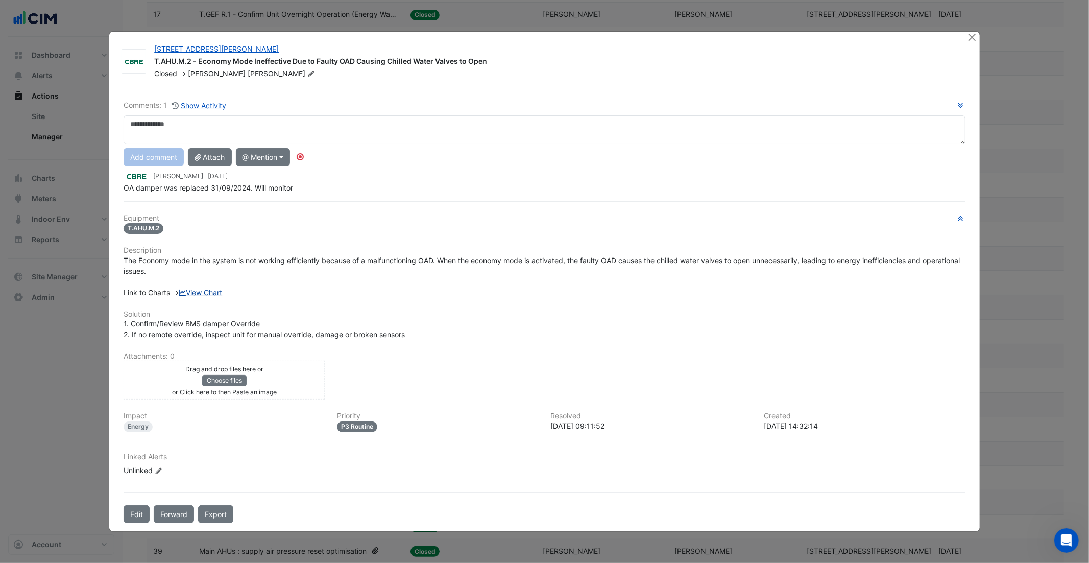
click at [207, 292] on link "View Chart" at bounding box center [200, 292] width 43 height 9
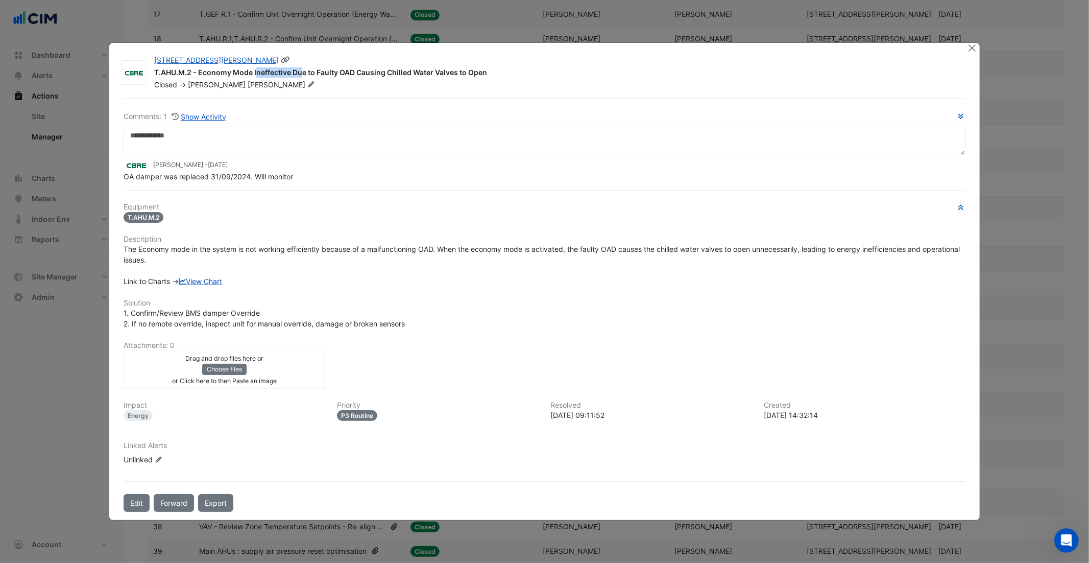
drag, startPoint x: 252, startPoint y: 73, endPoint x: 195, endPoint y: 74, distance: 56.7
click at [195, 74] on div "T.AHU.M.2 - Economy Mode Ineffective Due to Faulty OAD Causing Chilled Water Va…" at bounding box center [554, 73] width 801 height 12
drag, startPoint x: 337, startPoint y: 74, endPoint x: 363, endPoint y: 74, distance: 25.5
click at [363, 74] on div "T.AHU.M.2 - Economy Mode Ineffective Due to Faulty OAD Causing Chilled Water Va…" at bounding box center [554, 73] width 801 height 12
click at [972, 50] on button "Close" at bounding box center [972, 48] width 11 height 11
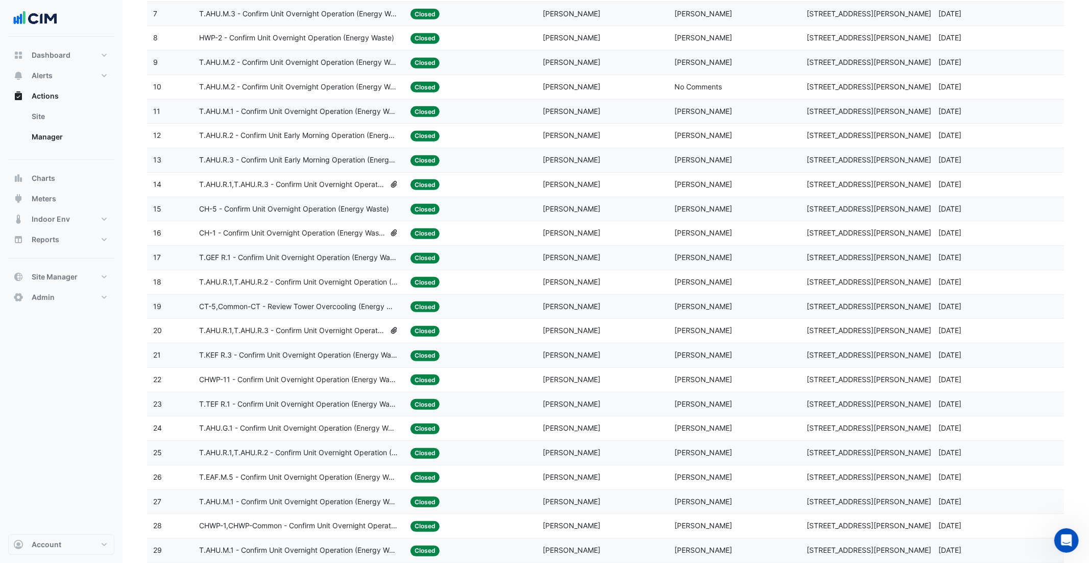
scroll to position [0, 0]
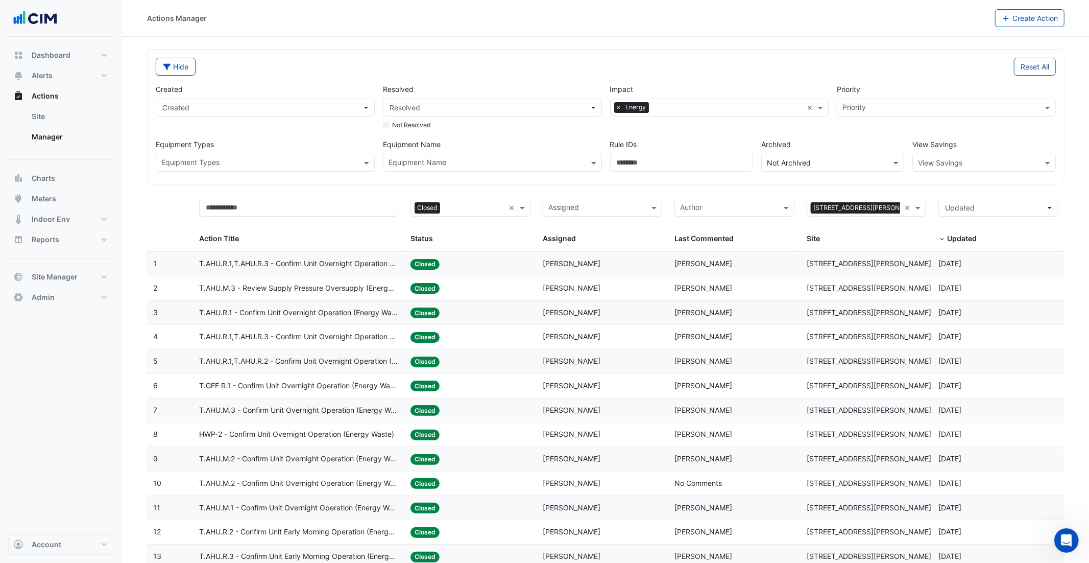
click at [320, 261] on span "T.AHU.R.1,T.AHU.R.3 - Confirm Unit Overnight Operation (Energy Waste)" at bounding box center [298, 264] width 199 height 12
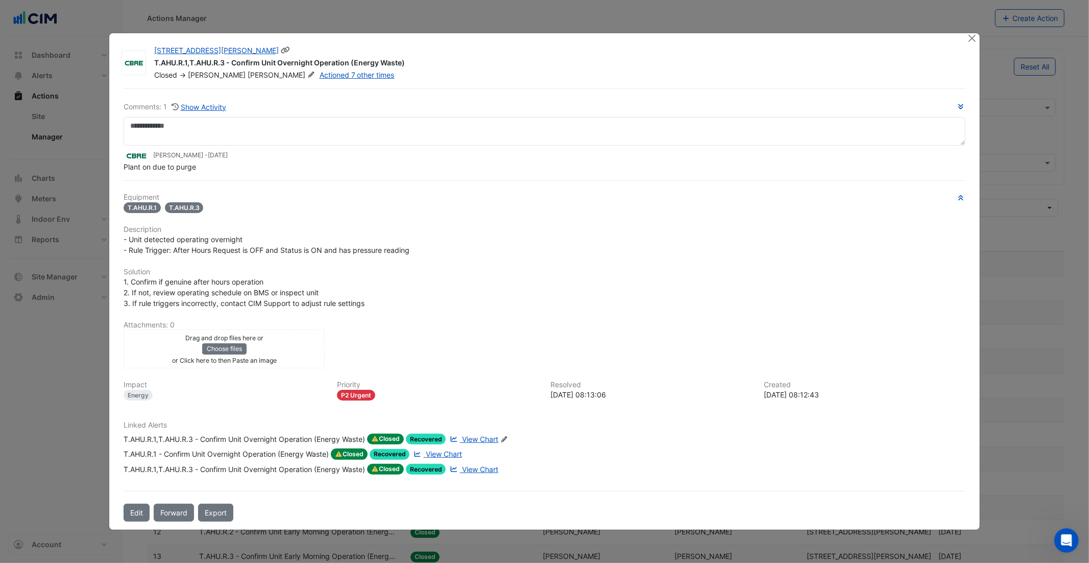
drag, startPoint x: 410, startPoint y: 51, endPoint x: 247, endPoint y: 53, distance: 162.9
click at [247, 53] on div "1 Martin Place T.AHU.R.1,T.AHU.R.3 - Confirm Unit Overnight Operation (Energy W…" at bounding box center [554, 62] width 813 height 35
click at [973, 38] on button "Close" at bounding box center [972, 38] width 11 height 11
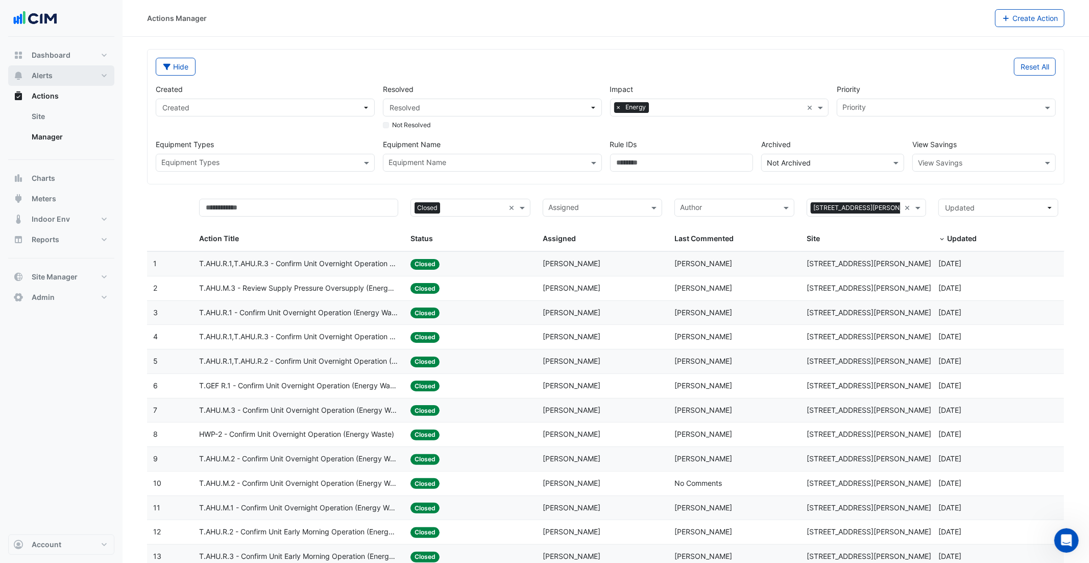
click at [70, 77] on button "Alerts" at bounding box center [61, 75] width 106 height 20
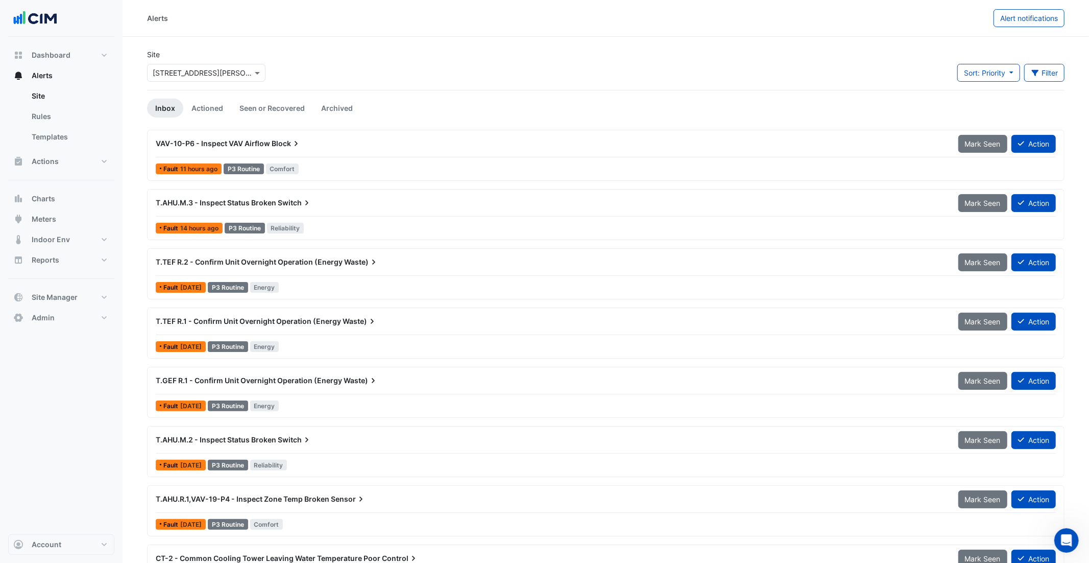
click at [321, 142] on div "VAV-10-P6 - Inspect VAV Airflow Block" at bounding box center [551, 143] width 790 height 10
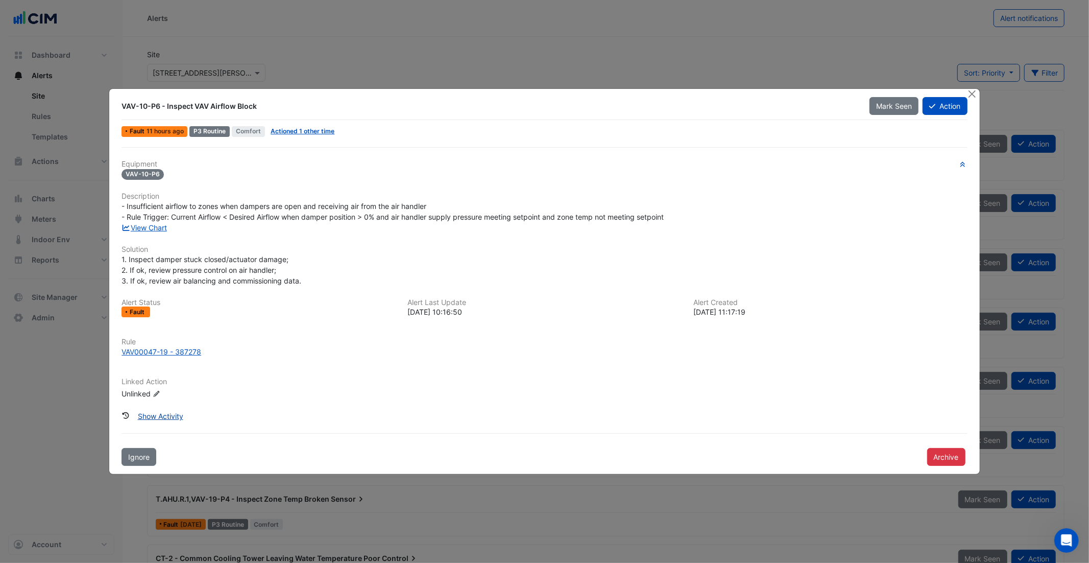
click at [144, 410] on button "Show Activity" at bounding box center [160, 416] width 59 height 18
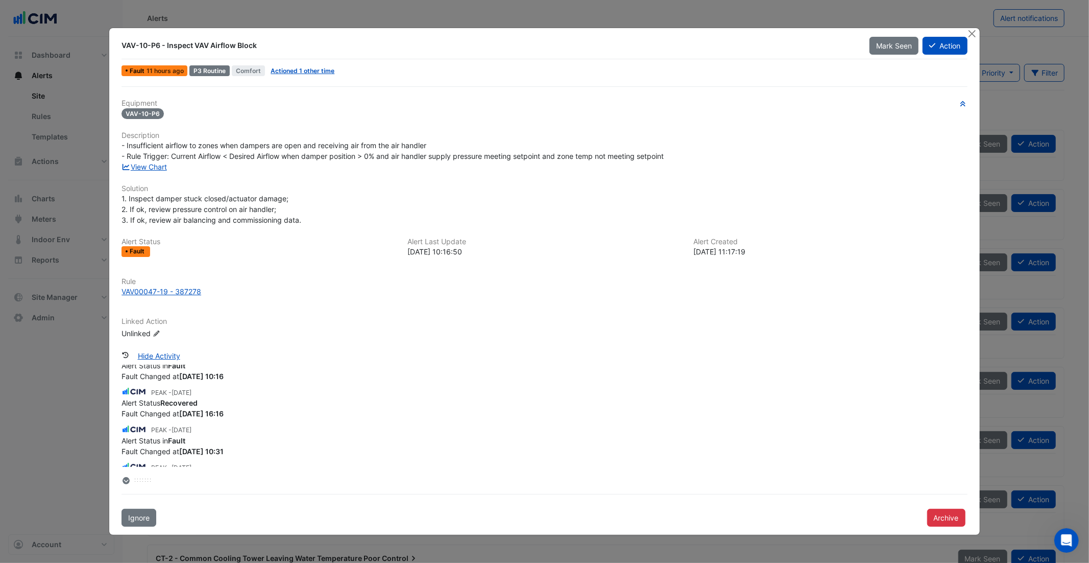
scroll to position [27, 0]
click at [972, 34] on button "Close" at bounding box center [972, 33] width 11 height 11
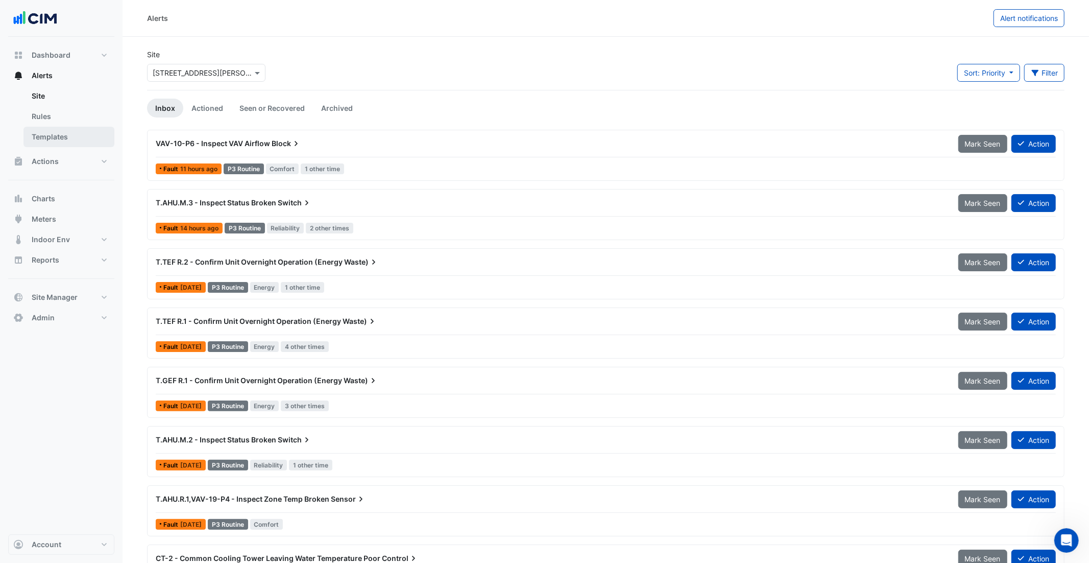
click at [74, 131] on link "Templates" at bounding box center [68, 137] width 91 height 20
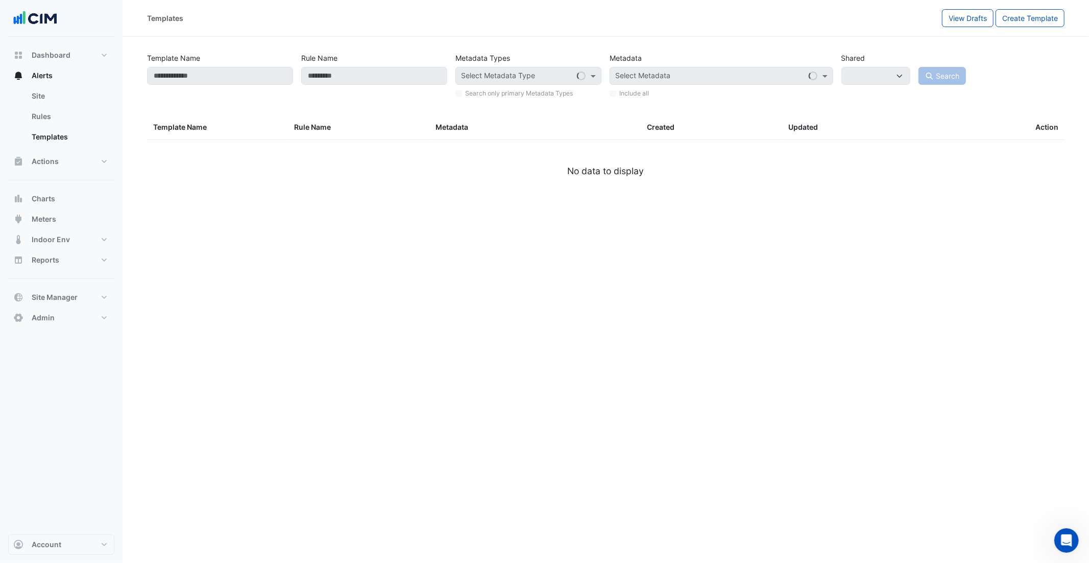
select select
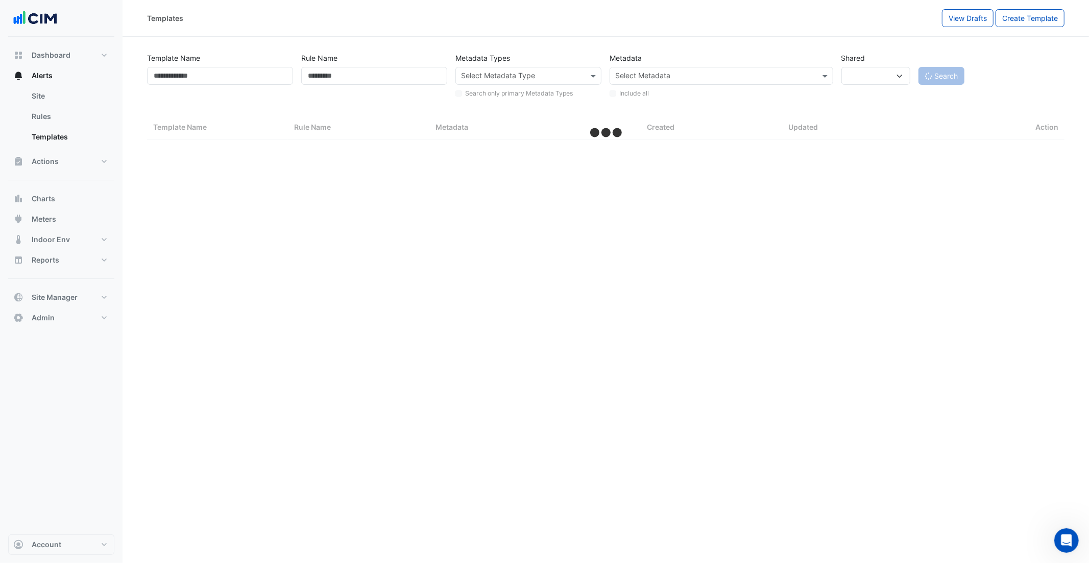
select select "***"
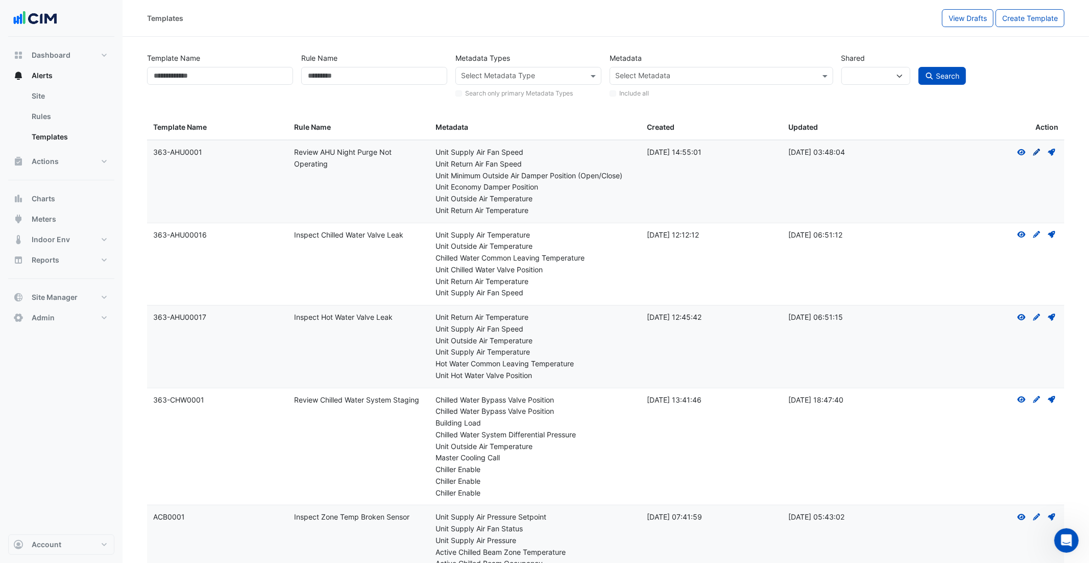
click at [980, 151] on icon "Create Draft - to edit a template, you first need to create a draft, and then s…" at bounding box center [1036, 152] width 9 height 7
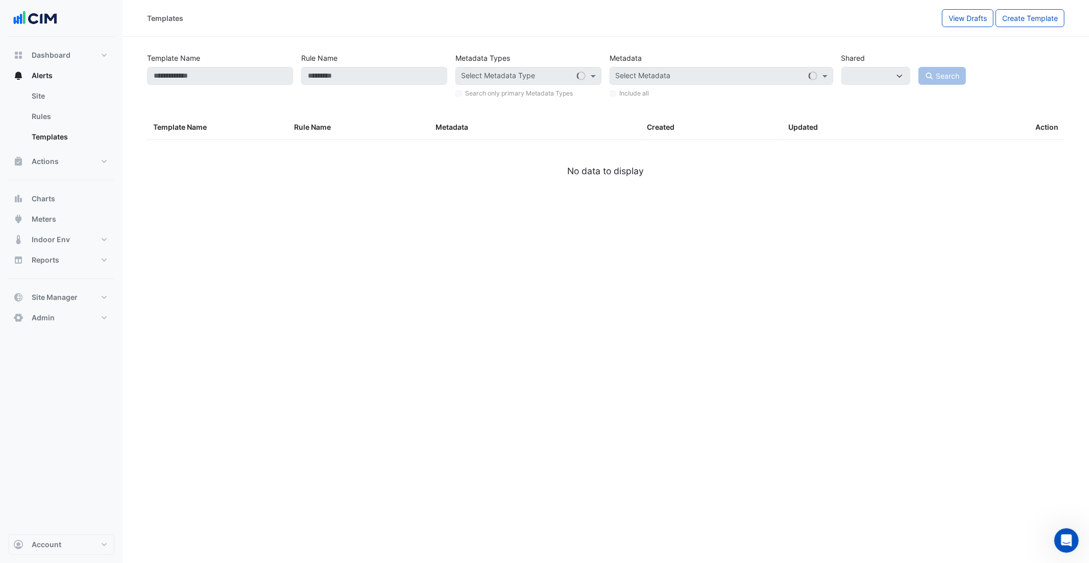
select select
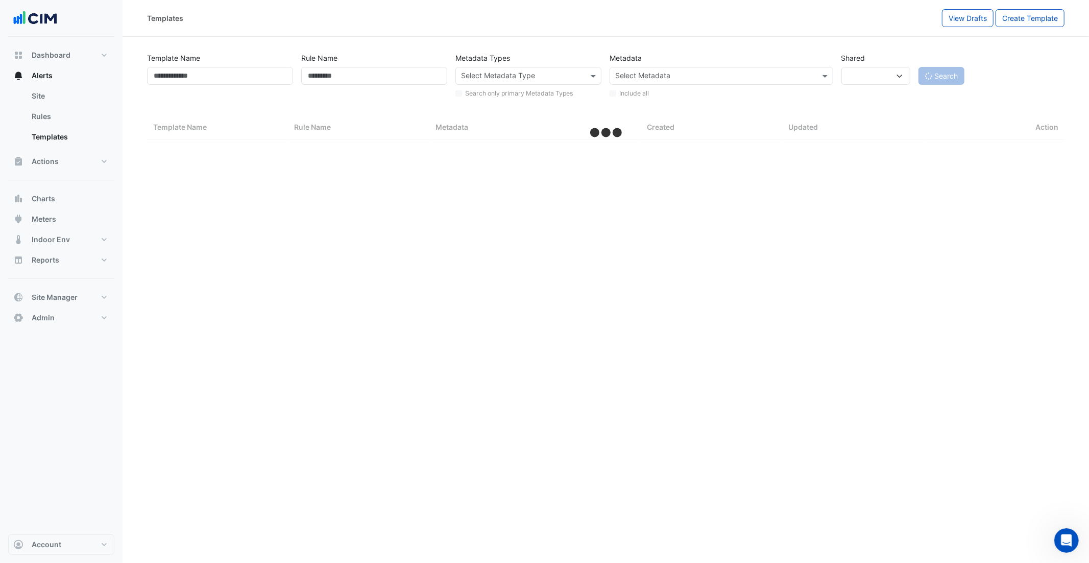
select select "***"
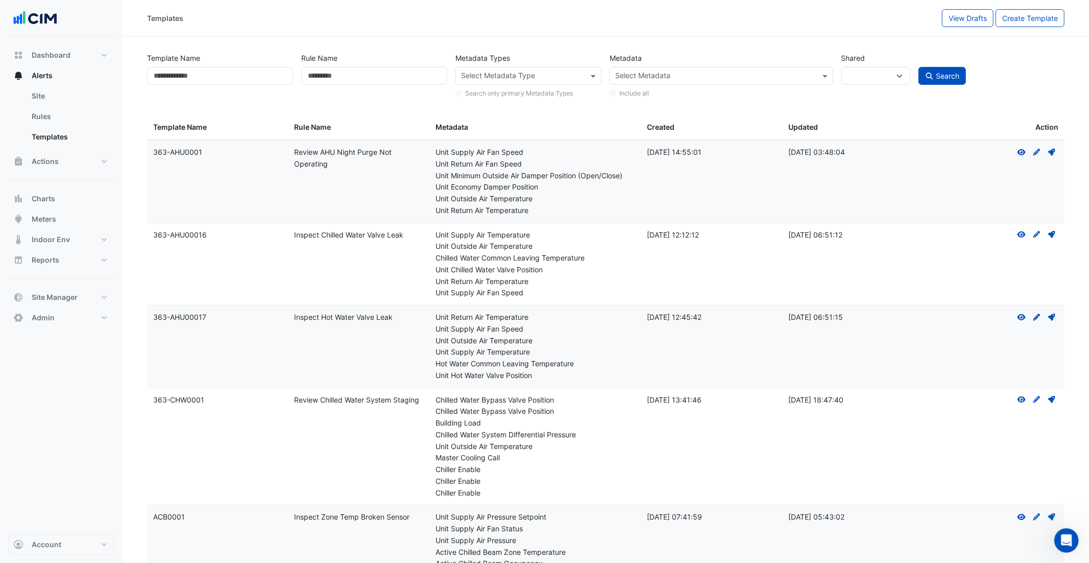
click at [980, 317] on icon at bounding box center [1036, 316] width 7 height 7
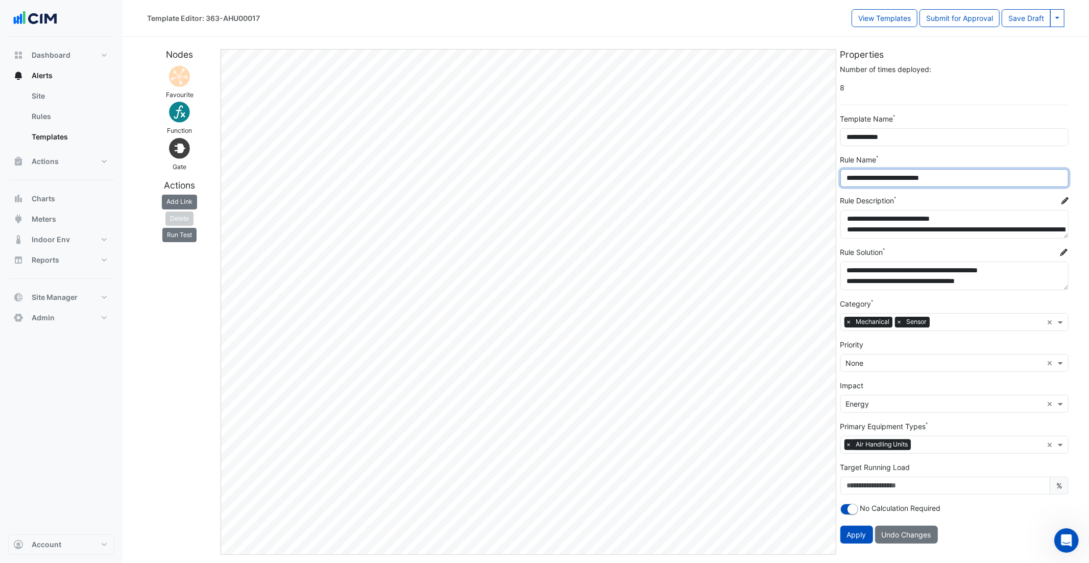
click at [954, 172] on input "**********" at bounding box center [954, 178] width 228 height 18
drag, startPoint x: 957, startPoint y: 177, endPoint x: 854, endPoint y: 178, distance: 102.6
click at [854, 178] on input "**********" at bounding box center [954, 178] width 228 height 18
click at [73, 55] on button "Dashboard" at bounding box center [61, 55] width 106 height 20
select select "***"
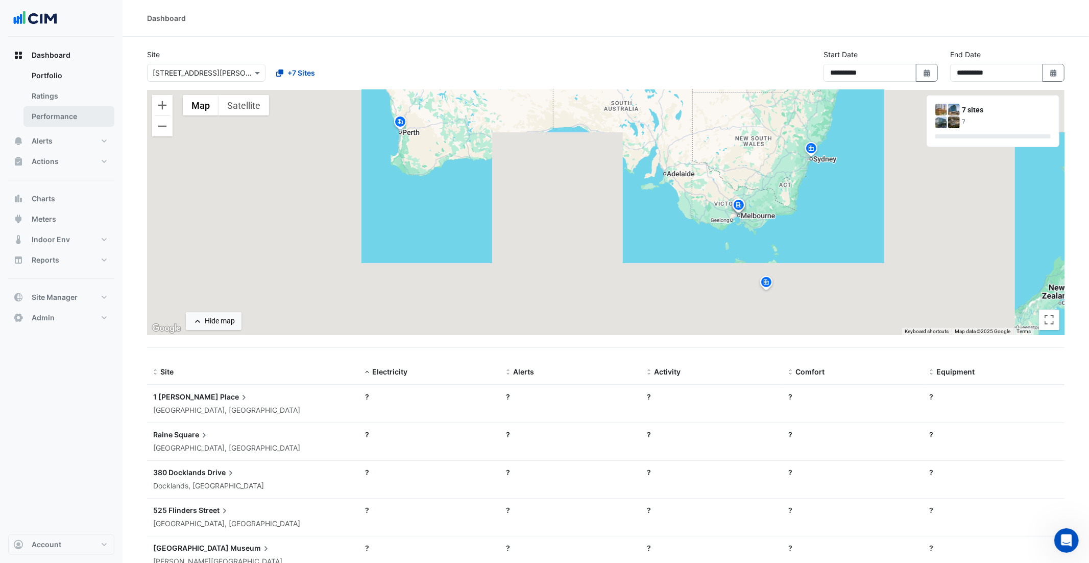
click at [76, 117] on link "Performance" at bounding box center [68, 116] width 91 height 20
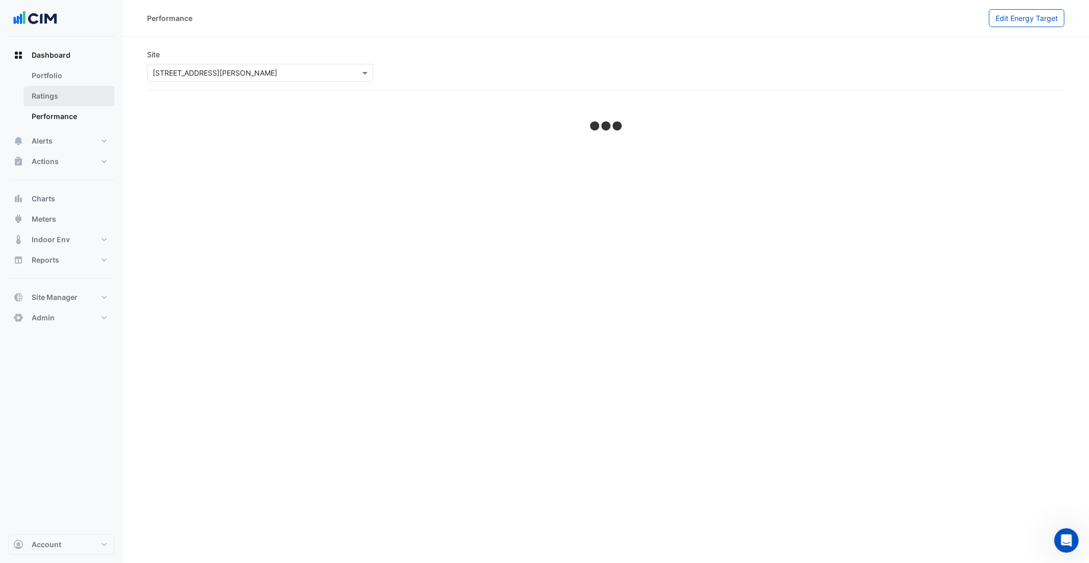
click at [73, 101] on link "Ratings" at bounding box center [68, 96] width 91 height 20
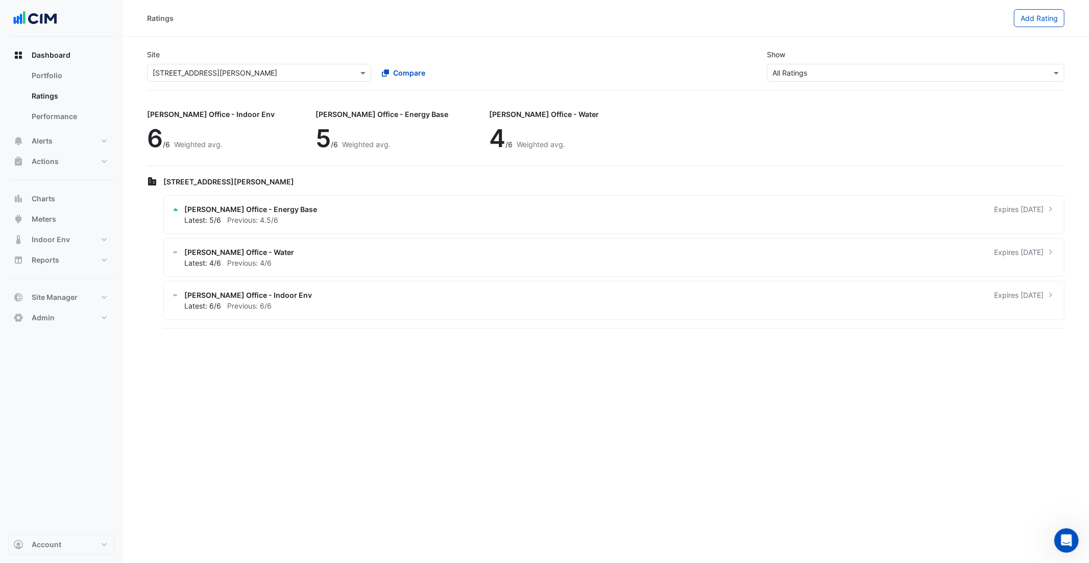
click at [844, 73] on input "text" at bounding box center [905, 73] width 266 height 11
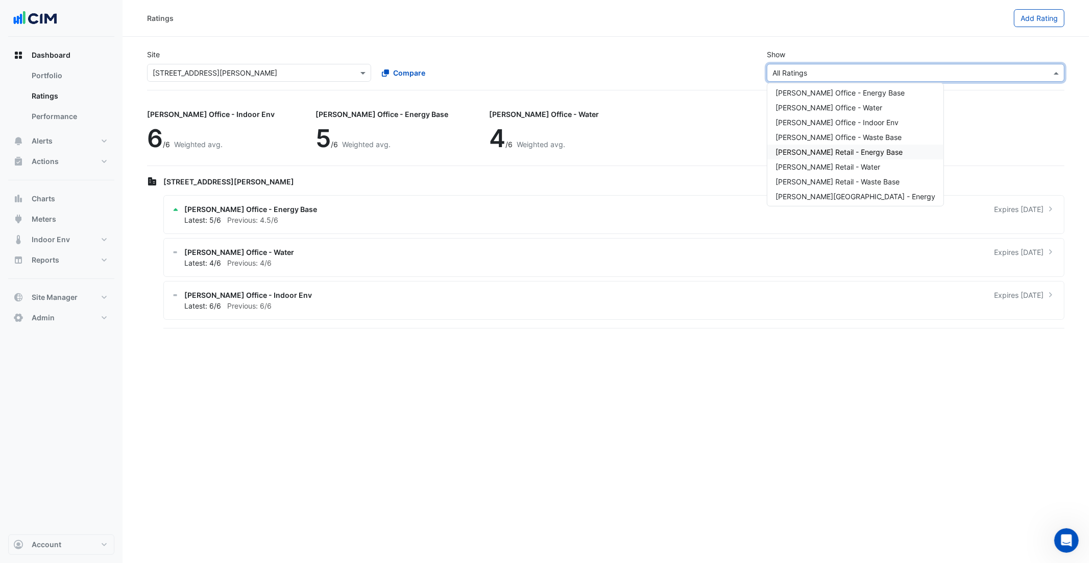
scroll to position [26, 0]
click at [57, 235] on span "Indoor Env" at bounding box center [51, 239] width 38 height 10
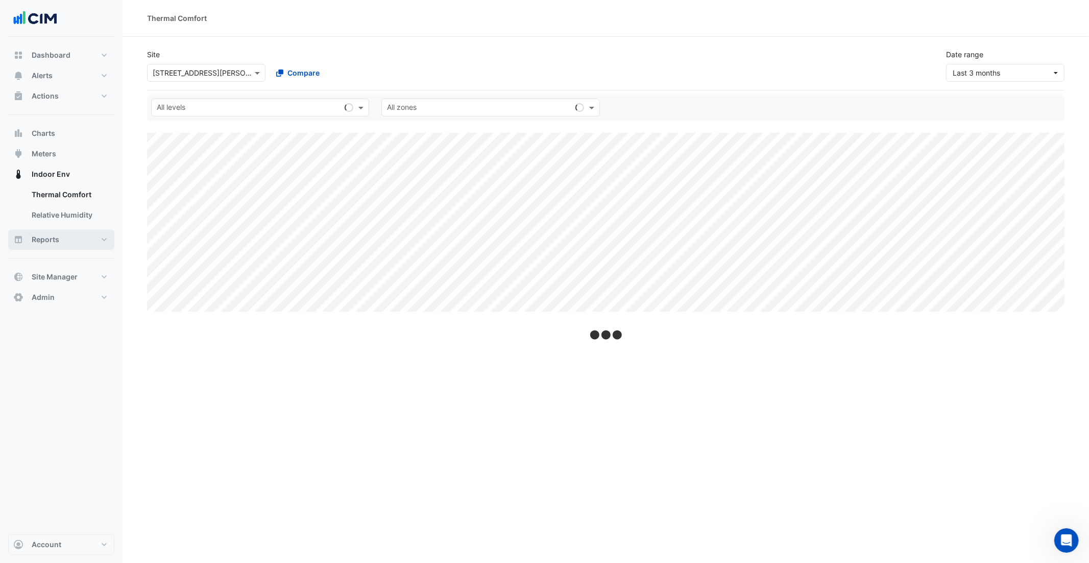
click at [63, 234] on button "Reports" at bounding box center [61, 239] width 106 height 20
select select "***"
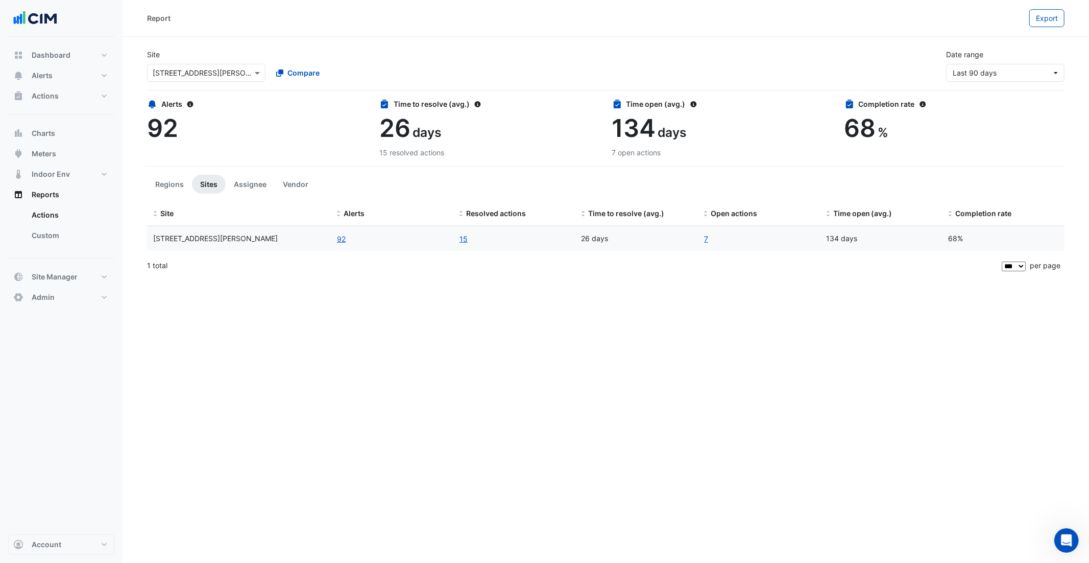
drag, startPoint x: 970, startPoint y: 234, endPoint x: 945, endPoint y: 241, distance: 25.4
click at [945, 241] on datatable-body-cell "68%" at bounding box center [1003, 238] width 123 height 25
click at [289, 67] on span "Compare" at bounding box center [303, 72] width 32 height 11
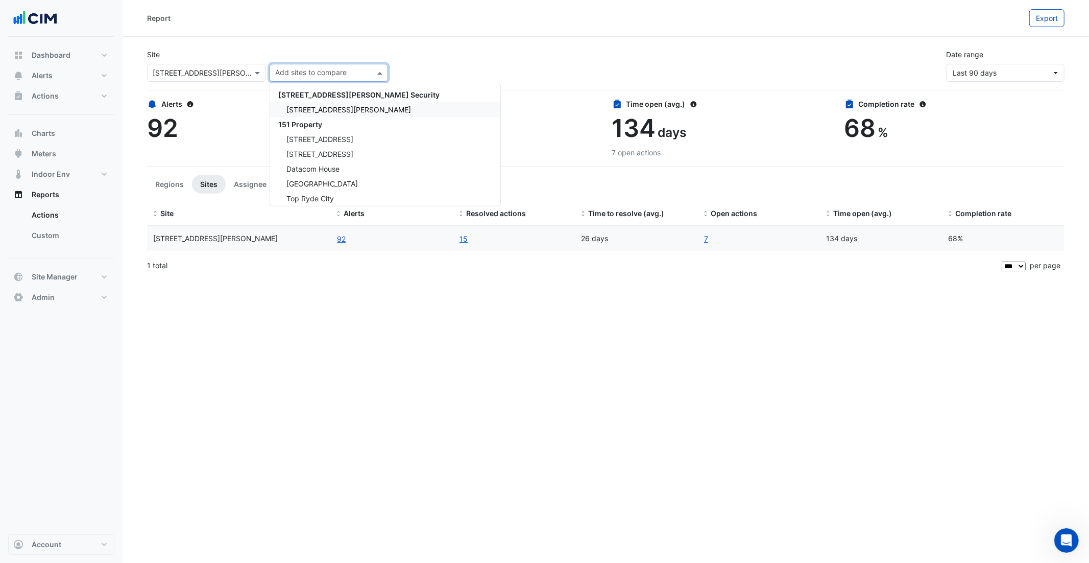
click at [303, 108] on span "141 Walker Street" at bounding box center [348, 109] width 125 height 9
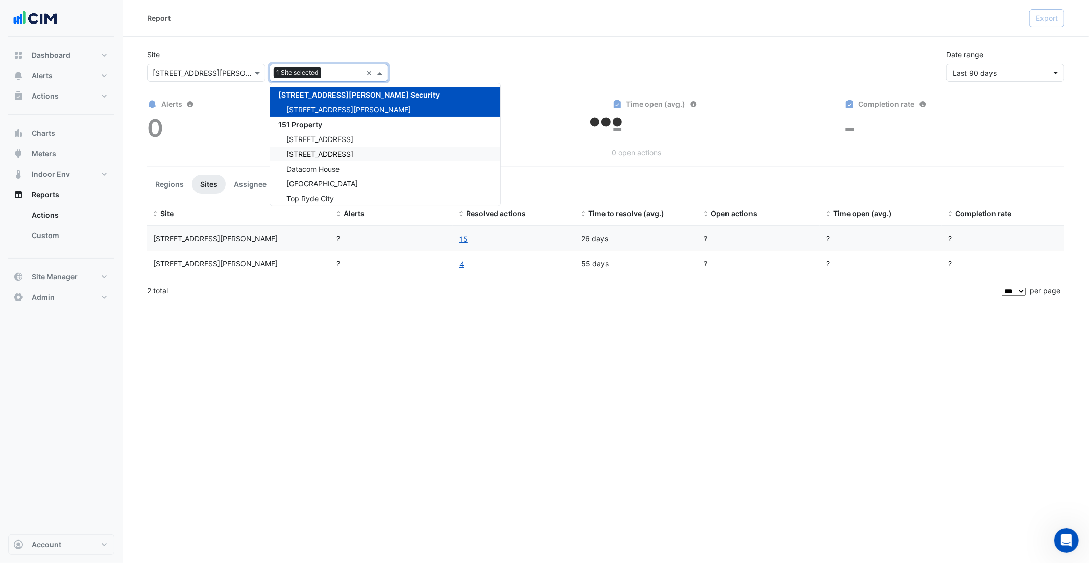
click at [303, 150] on span "85 Castlereagh St" at bounding box center [319, 154] width 67 height 9
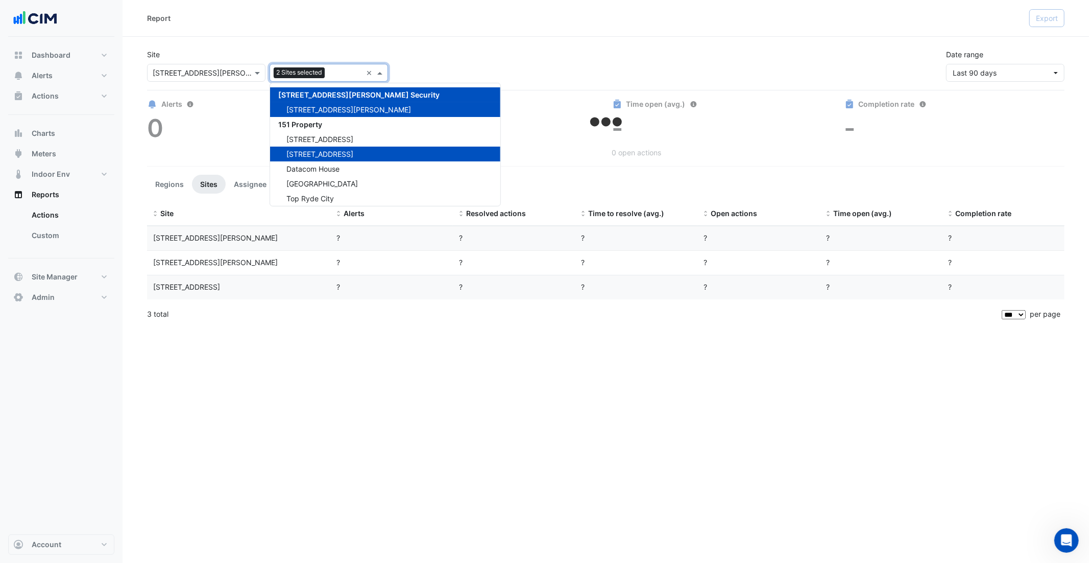
click at [444, 58] on div "Site Select a Site × 1 Martin Place Add sites to compare 2 Sites selected × 141…" at bounding box center [606, 61] width 930 height 41
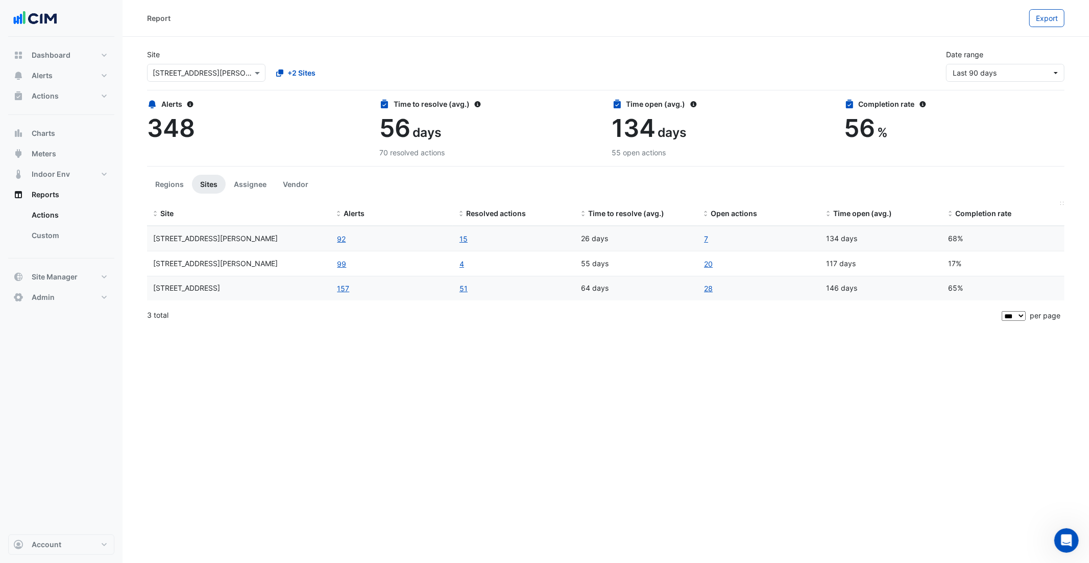
click at [962, 212] on span "Completion rate" at bounding box center [983, 213] width 56 height 9
click at [63, 54] on span "Dashboard" at bounding box center [51, 55] width 39 height 10
select select "***"
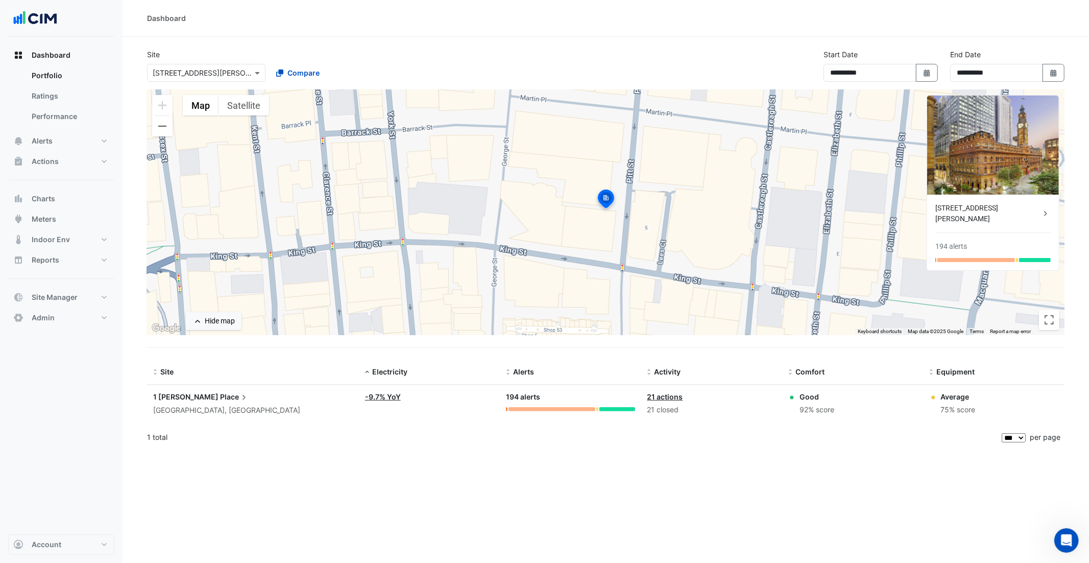
click at [220, 401] on span "Place" at bounding box center [234, 396] width 29 height 11
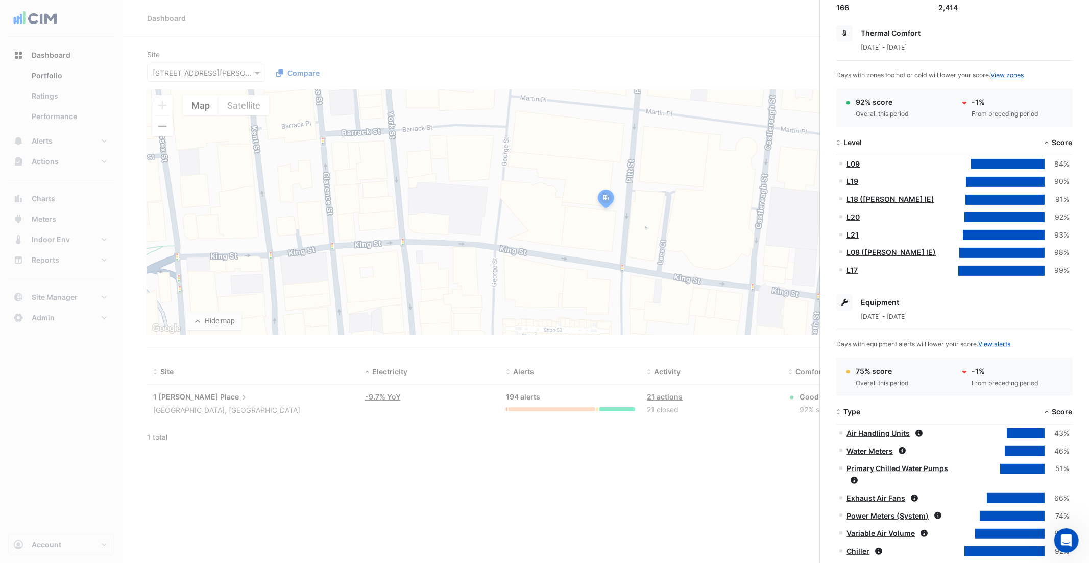
scroll to position [150, 0]
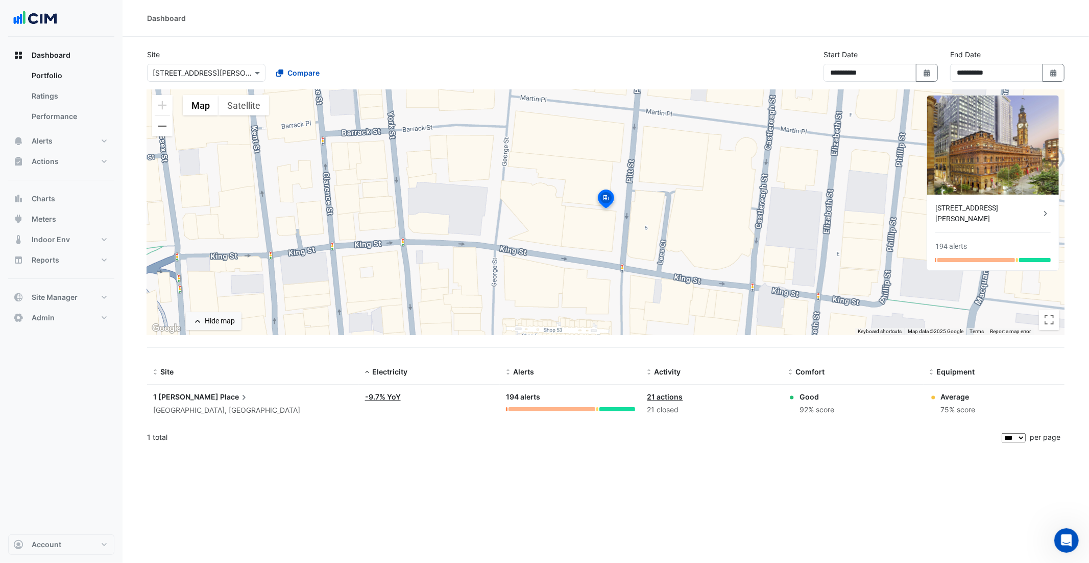
click at [59, 269] on ngb-offcanvas-backdrop at bounding box center [544, 281] width 1089 height 563
click at [49, 264] on span "Reports" at bounding box center [46, 260] width 28 height 10
select select "***"
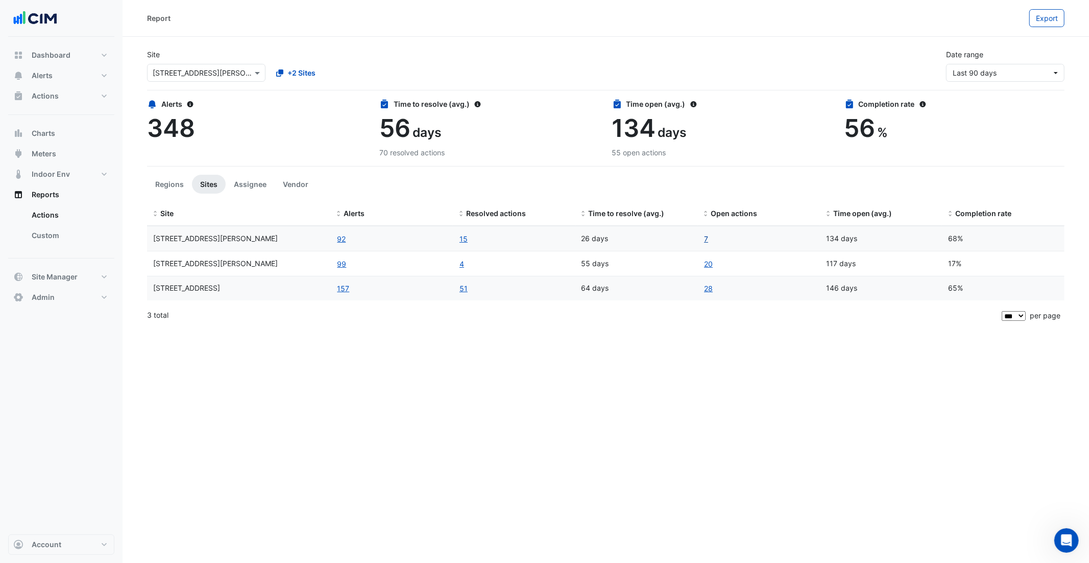
click at [705, 237] on link "7" at bounding box center [706, 239] width 5 height 12
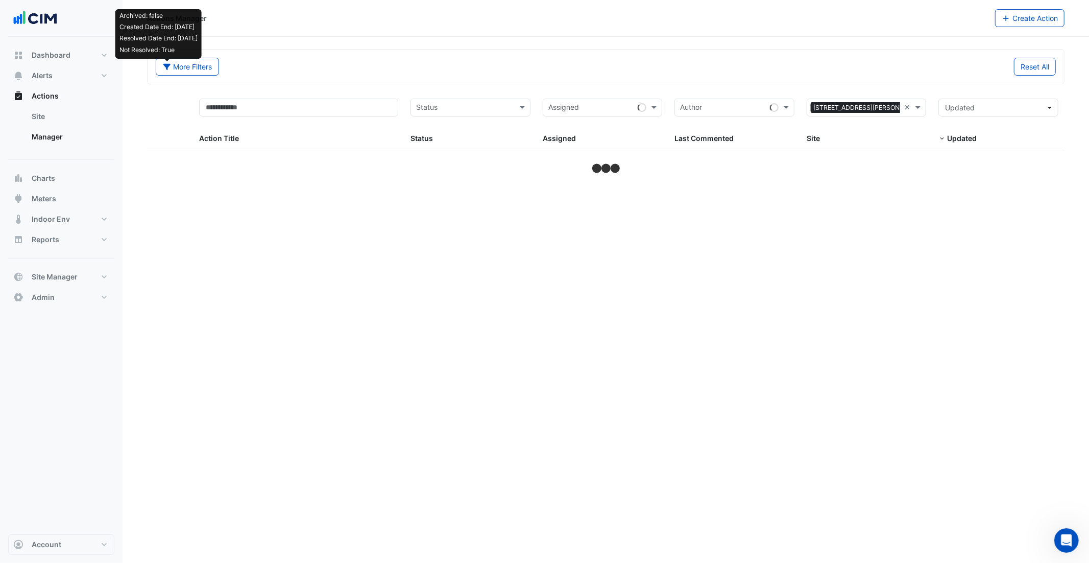
select select "***"
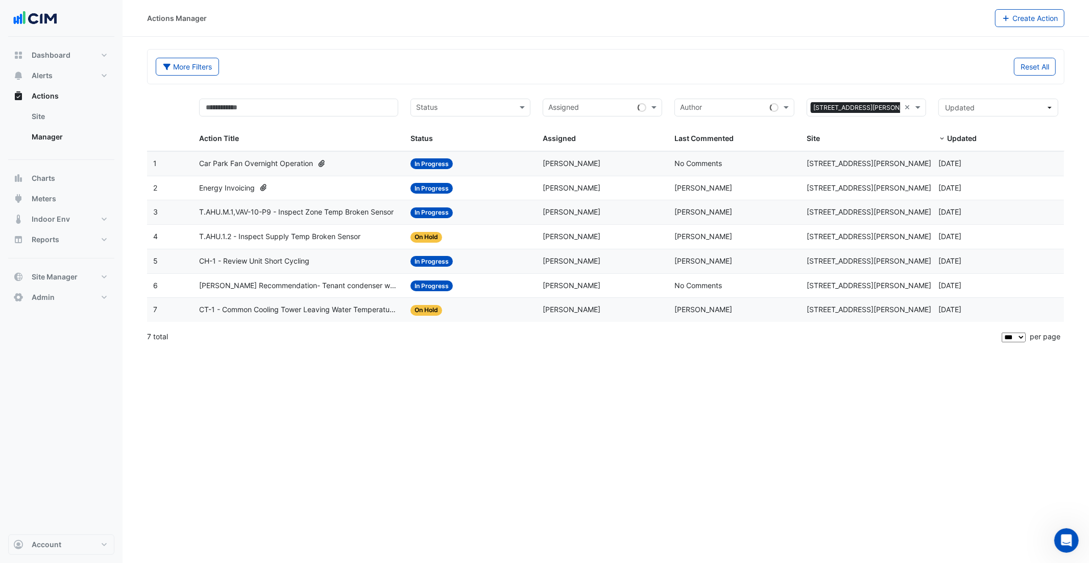
click at [373, 240] on div "T.AHU.1.2 - Inspect Supply Temp Broken Sensor" at bounding box center [298, 237] width 199 height 12
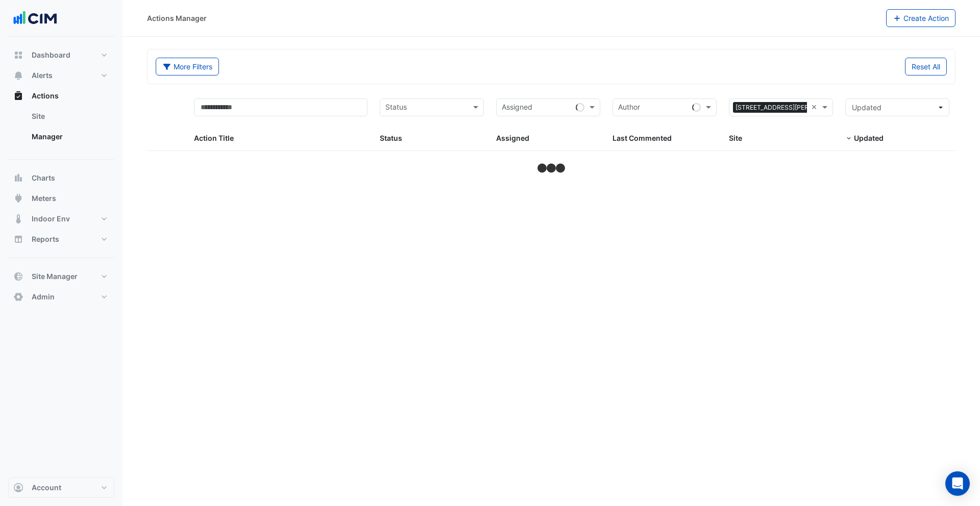
select select "***"
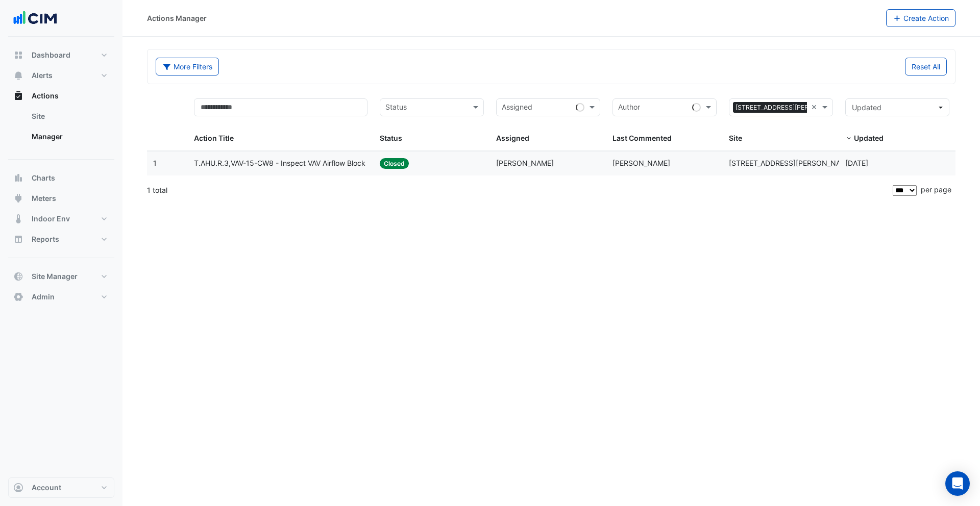
click at [319, 162] on span "T.AHU.R.3,VAV-15-CW8 - Inspect VAV Airflow Block" at bounding box center [280, 164] width 172 height 12
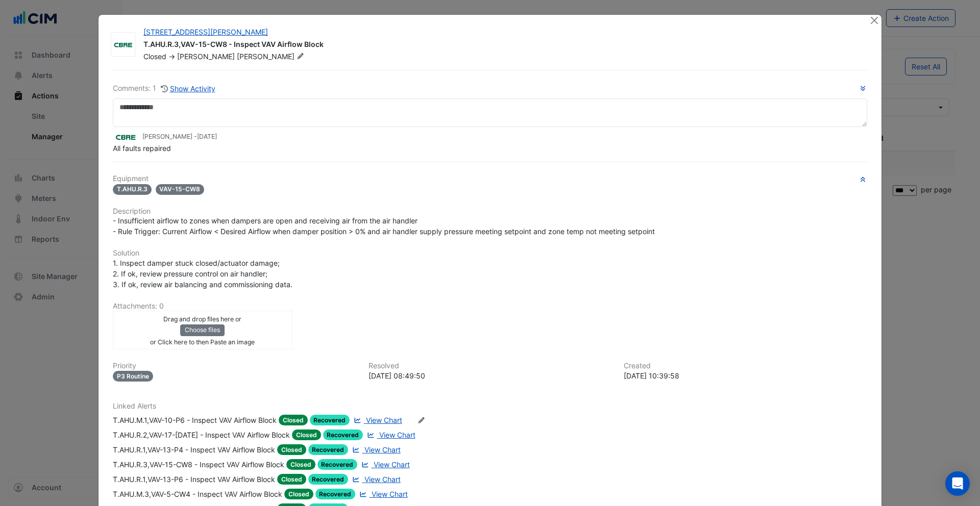
drag, startPoint x: 181, startPoint y: 169, endPoint x: 103, endPoint y: 169, distance: 77.6
click at [103, 169] on div "1 Martin Place T.AHU.R.3,VAV-15-CW8 - Inspect VAV Airflow Block Closed -> Ryan …" at bounding box center [490, 307] width 783 height 585
drag, startPoint x: 180, startPoint y: 151, endPoint x: 101, endPoint y: 148, distance: 78.7
click at [101, 148] on div "1 Martin Place T.AHU.R.3,VAV-15-CW8 - Inspect VAV Airflow Block Closed -> Ryan …" at bounding box center [490, 307] width 783 height 585
click at [877, 23] on button "Close" at bounding box center [874, 20] width 11 height 11
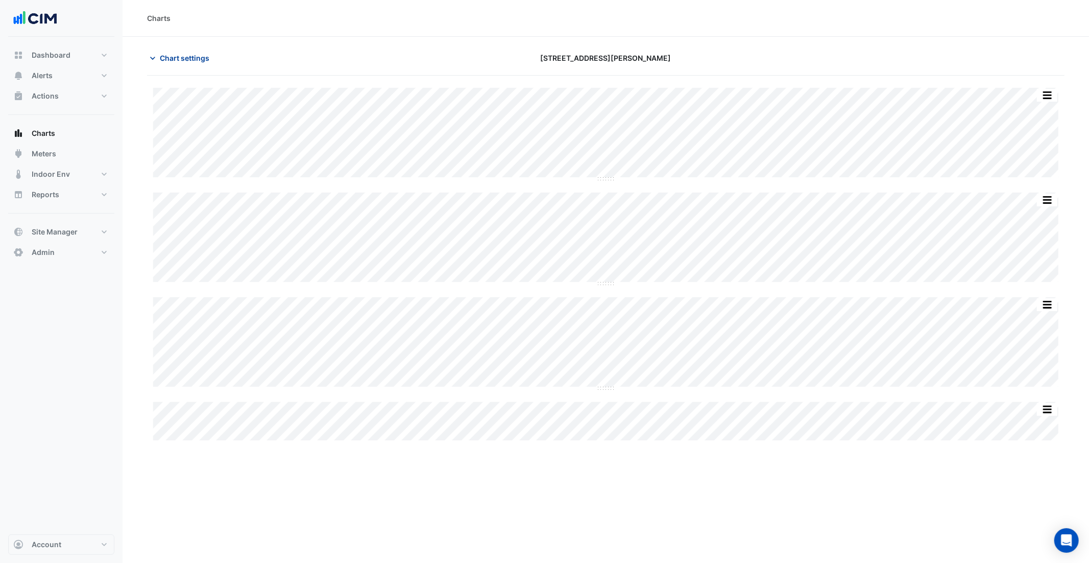
click at [191, 56] on span "Chart settings" at bounding box center [185, 58] width 50 height 11
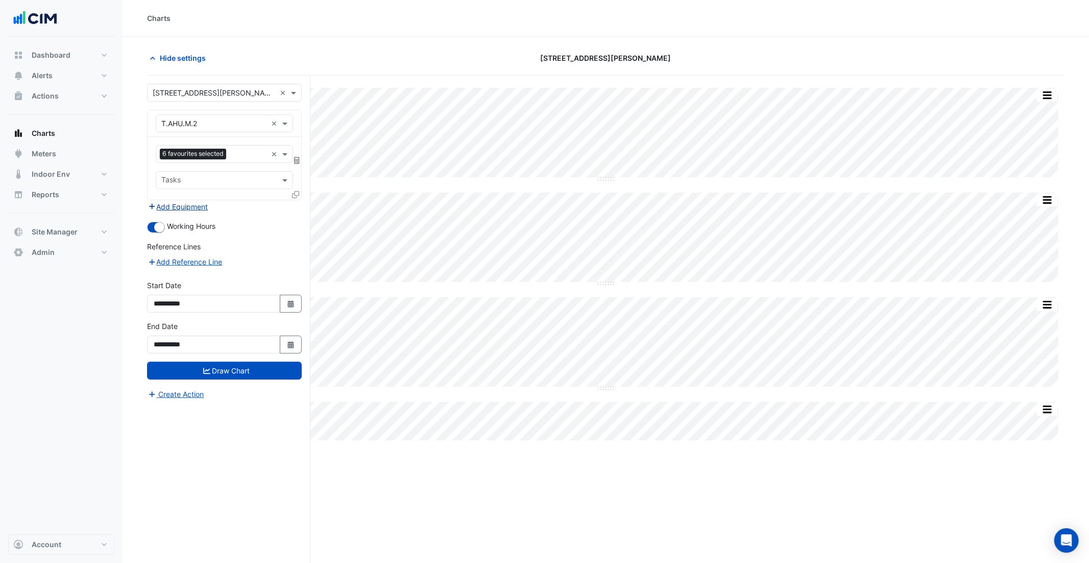
click at [187, 207] on button "Add Equipment" at bounding box center [178, 207] width 62 height 12
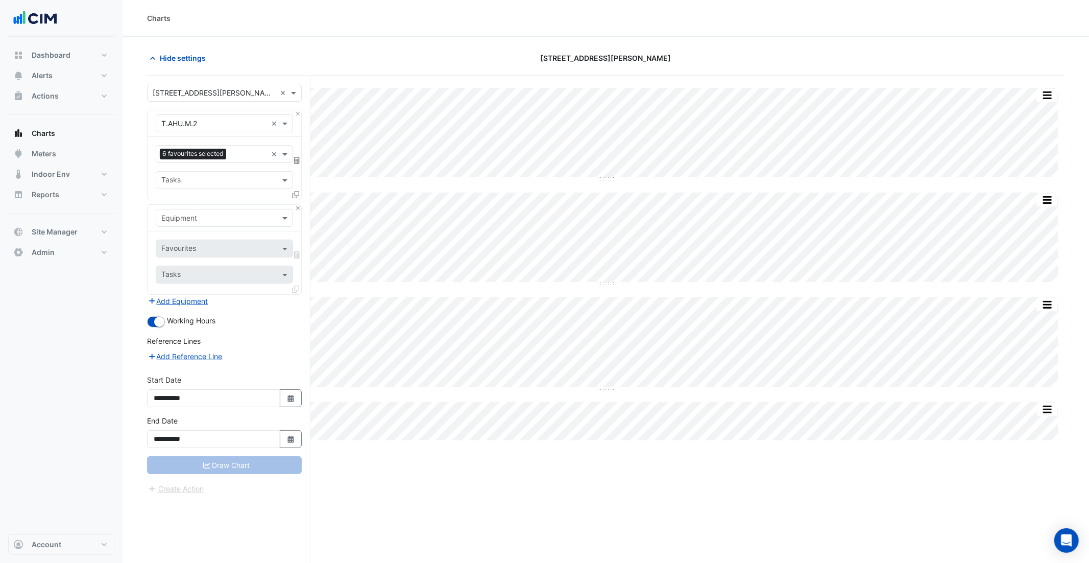
click at [210, 221] on input "text" at bounding box center [214, 218] width 106 height 11
type input "*******"
click at [208, 238] on div "Weather" at bounding box center [224, 240] width 136 height 15
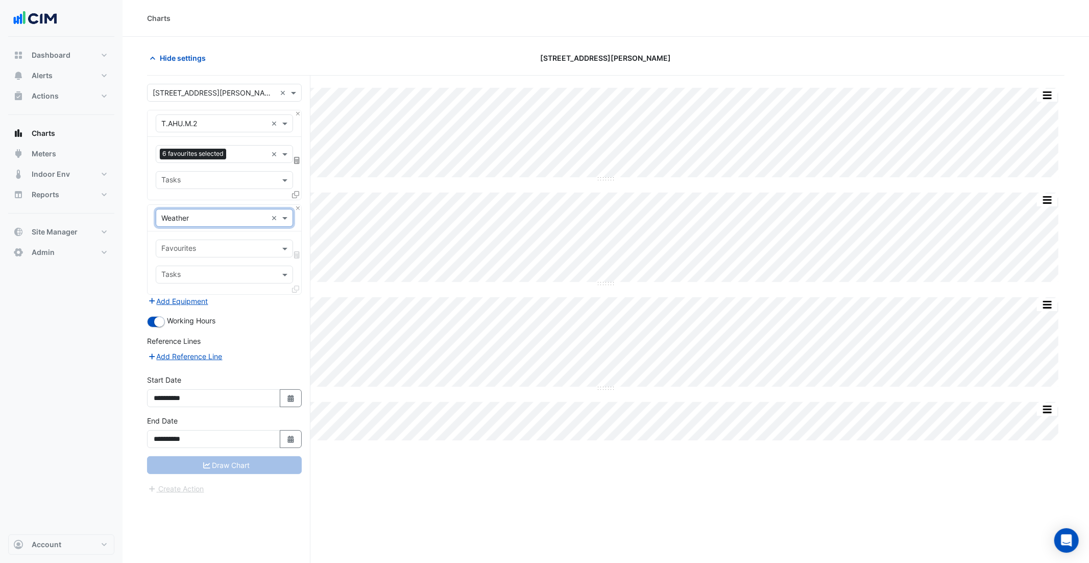
click at [209, 253] on input "text" at bounding box center [218, 249] width 114 height 11
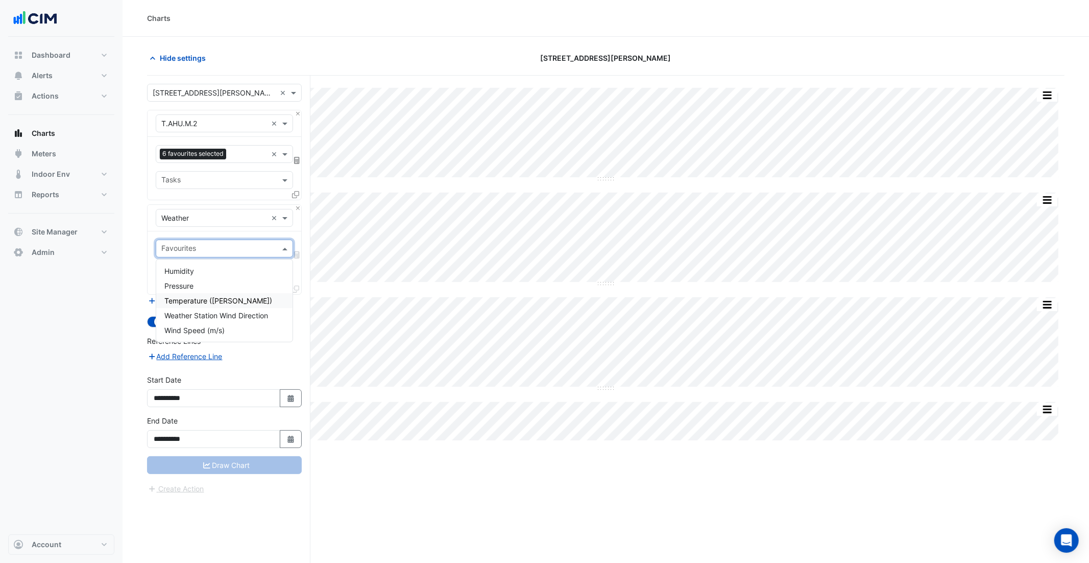
click at [197, 302] on span "Temperature (Celcius)" at bounding box center [218, 300] width 108 height 9
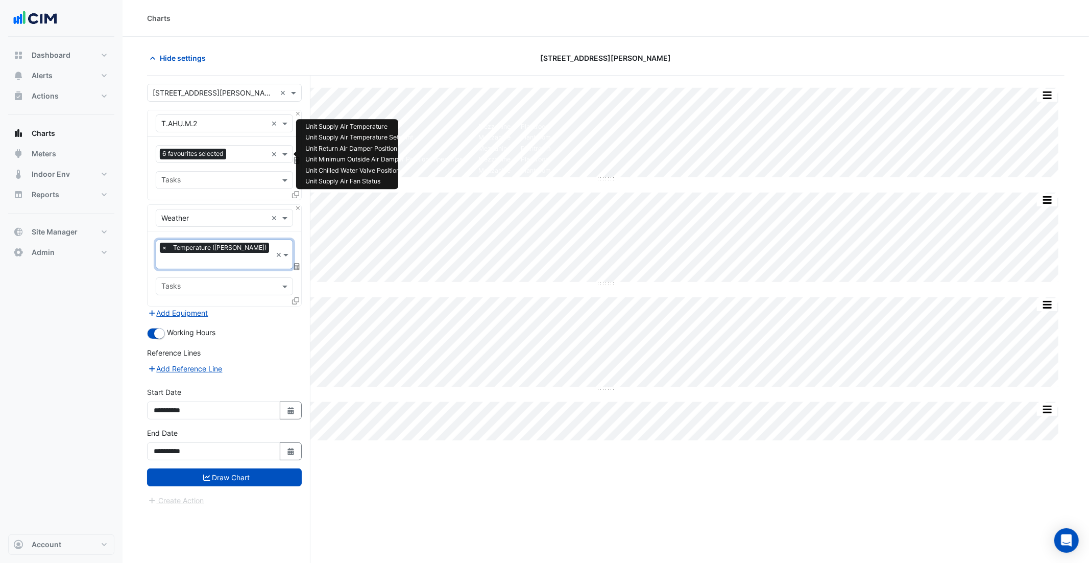
click at [245, 156] on input "text" at bounding box center [248, 155] width 37 height 11
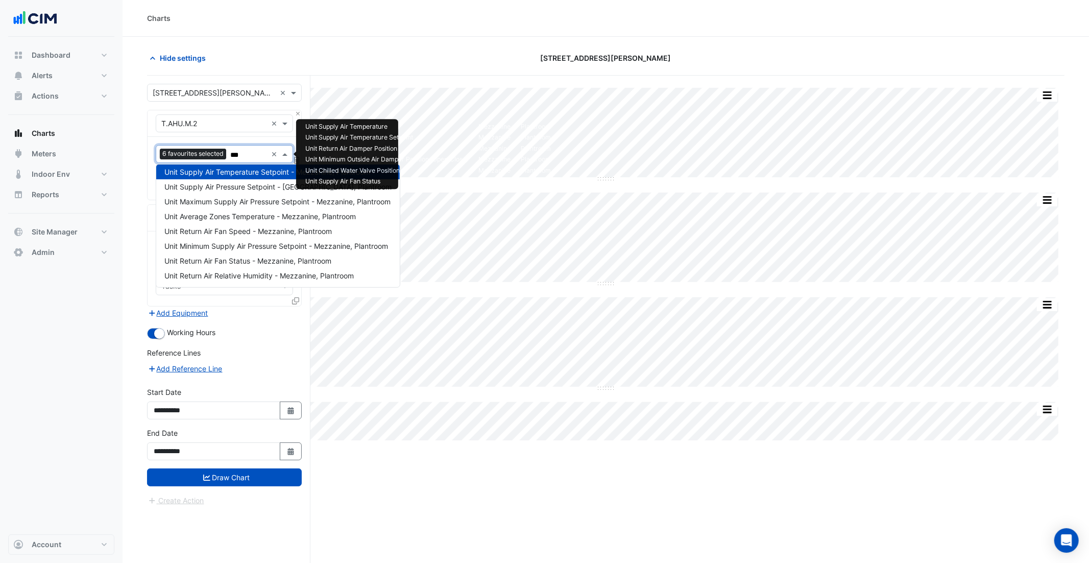
scroll to position [18, 0]
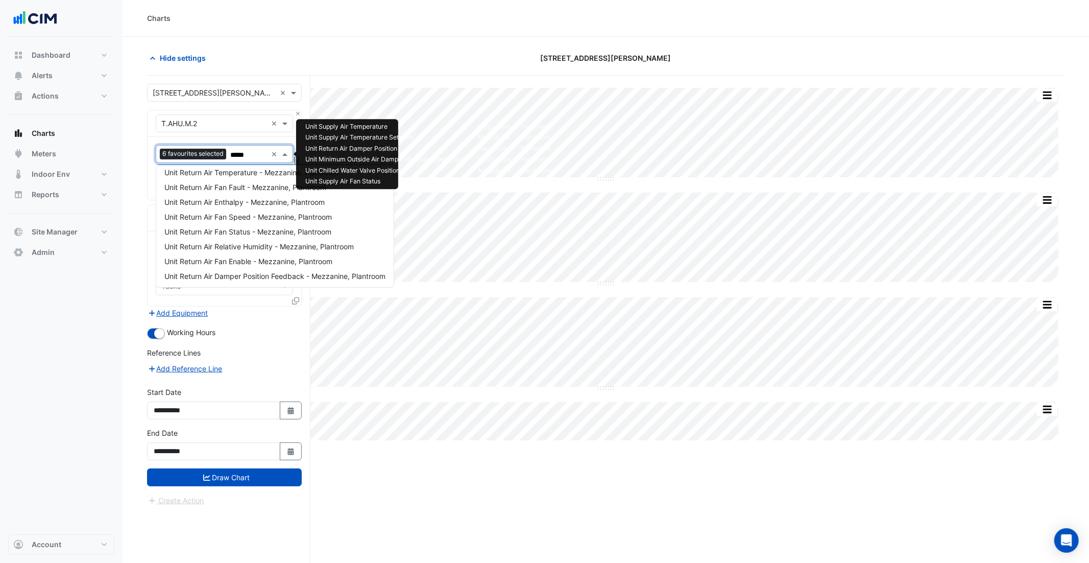
type input "******"
click at [230, 185] on span "Unit Return Air Temperature - Mezzanine, Plantroom" at bounding box center [251, 182] width 174 height 9
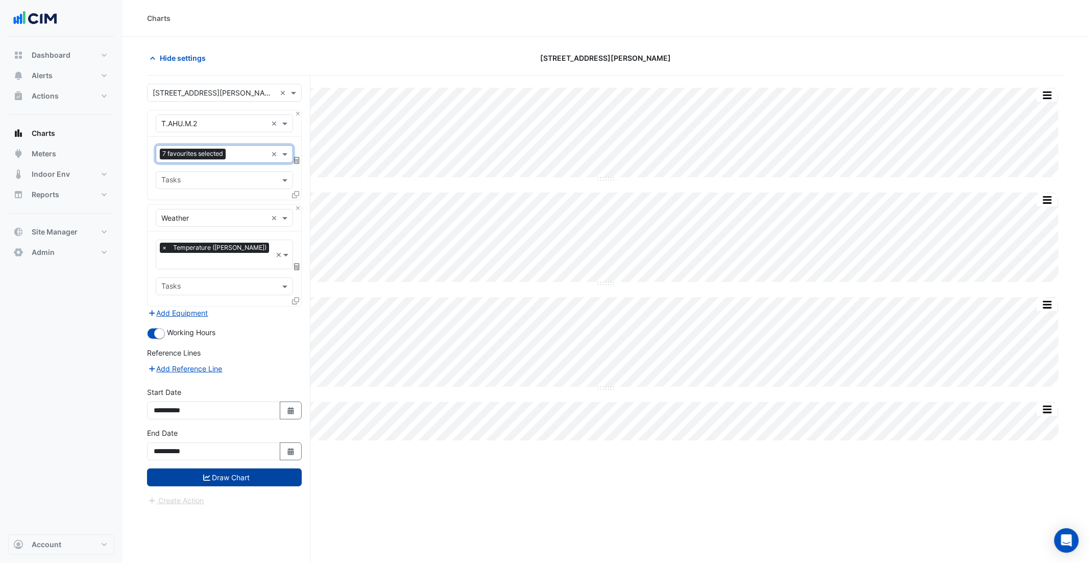
click at [238, 469] on button "Draw Chart" at bounding box center [224, 477] width 155 height 18
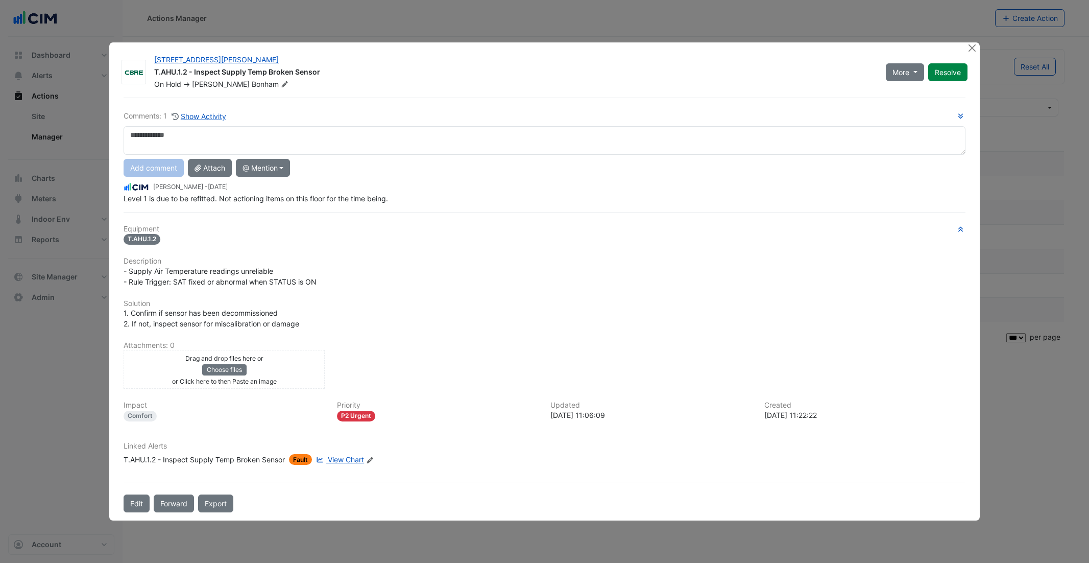
select select "***"
click at [967, 49] on button "Close" at bounding box center [972, 47] width 11 height 11
